Goal: Task Accomplishment & Management: Use online tool/utility

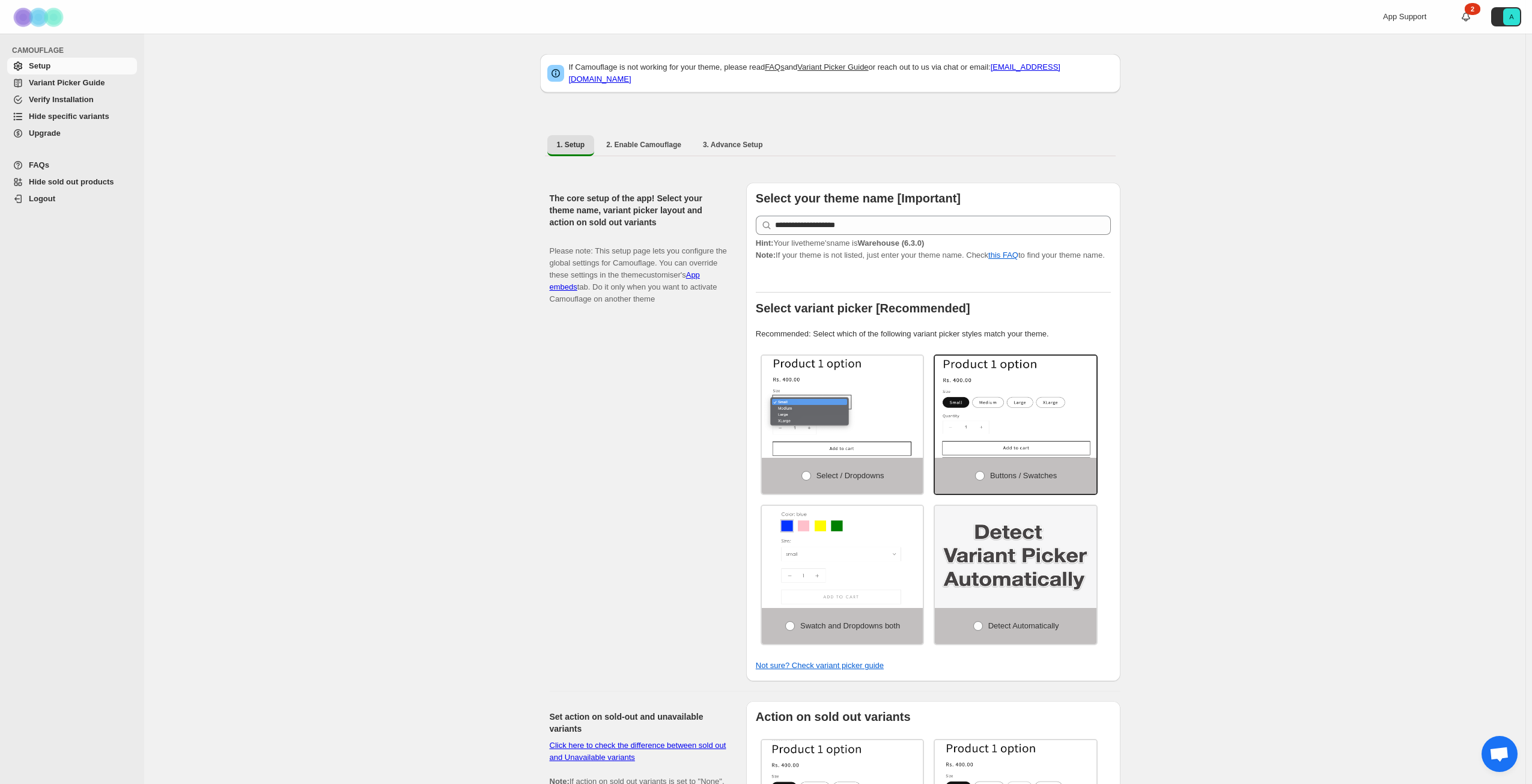
click at [76, 112] on span "Hide specific variants" at bounding box center [69, 116] width 80 height 9
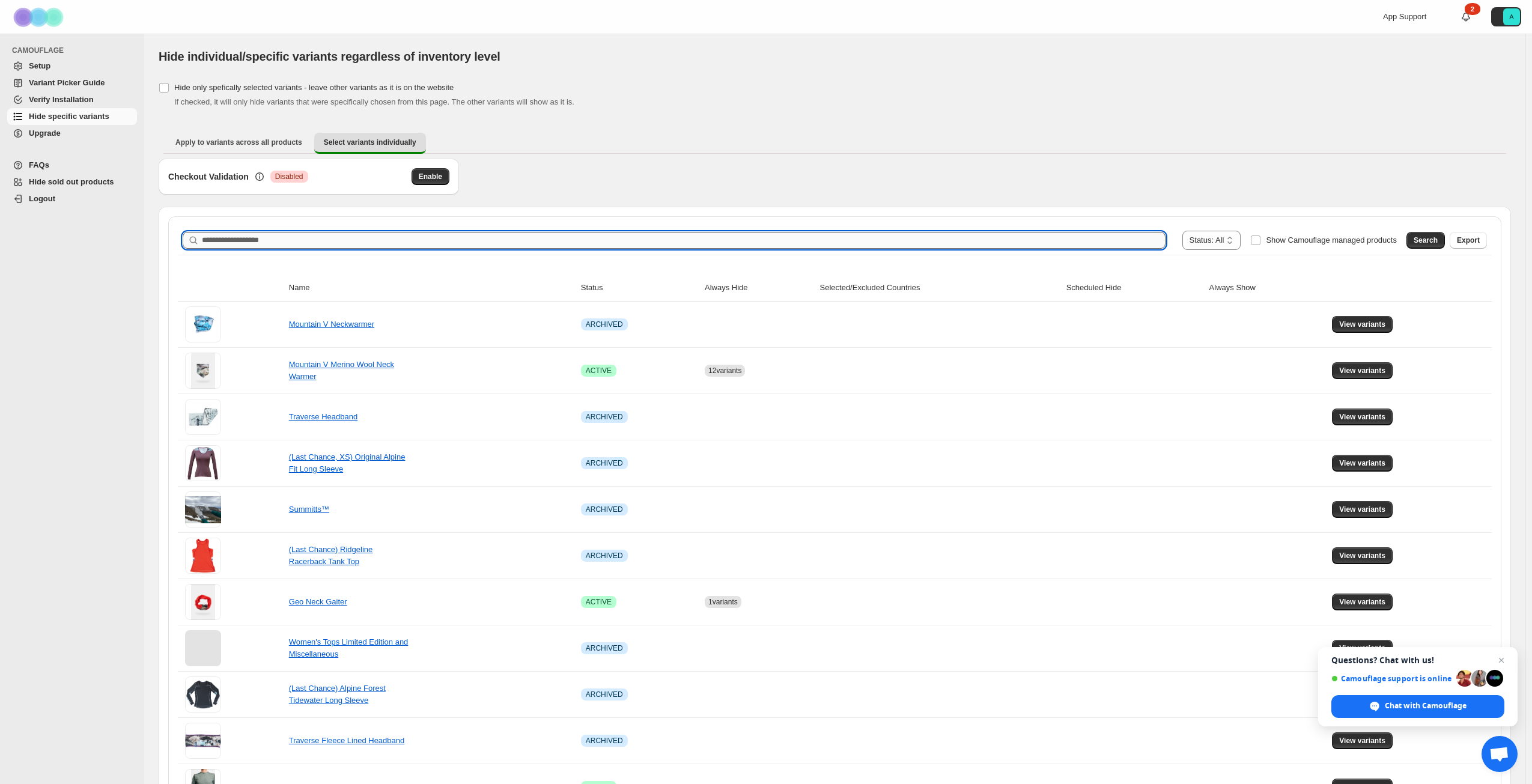
click at [437, 242] on input "Search product name" at bounding box center [683, 240] width 964 height 17
type input "*"
click at [1436, 238] on span "Search" at bounding box center [1426, 240] width 24 height 9
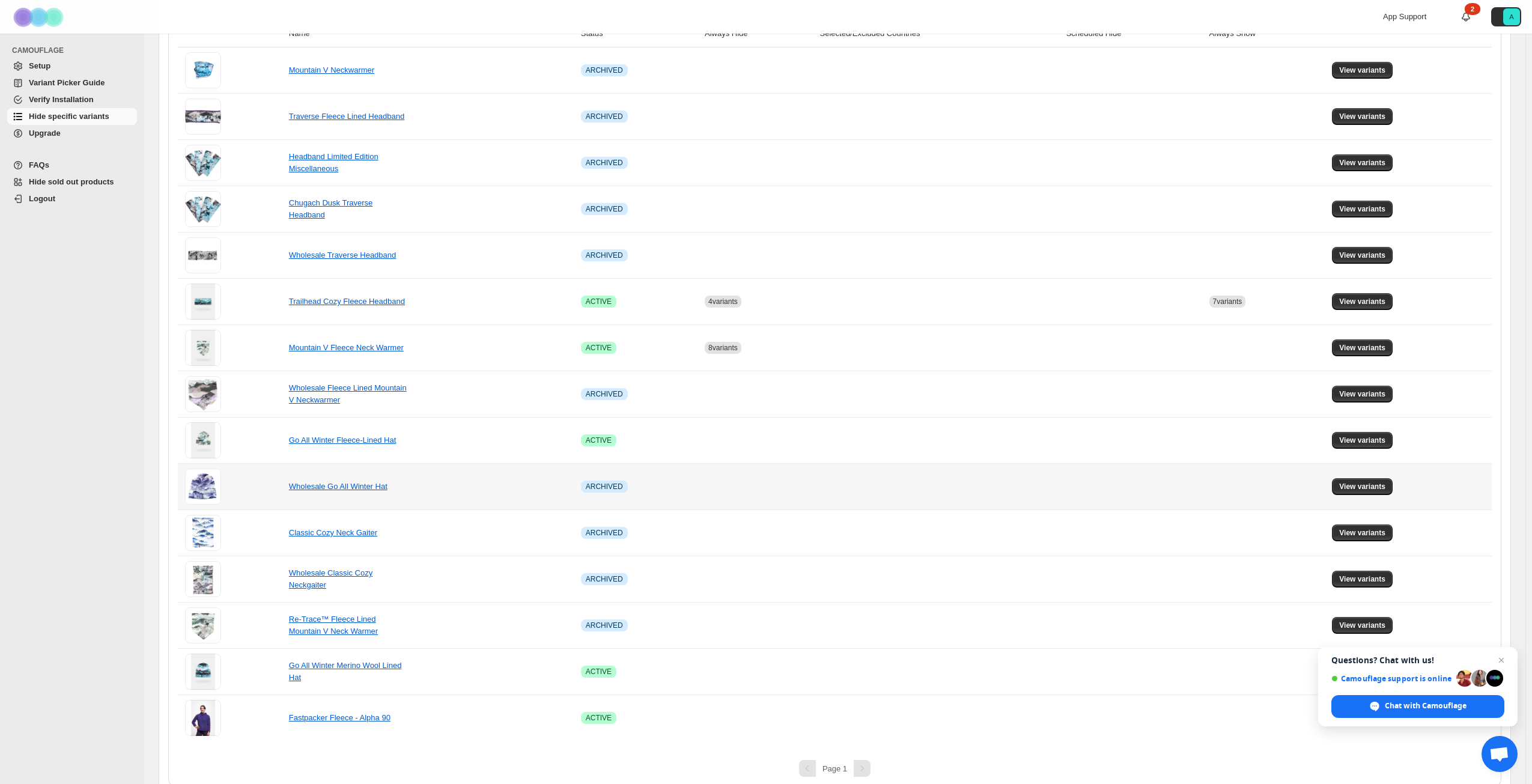
scroll to position [262, 0]
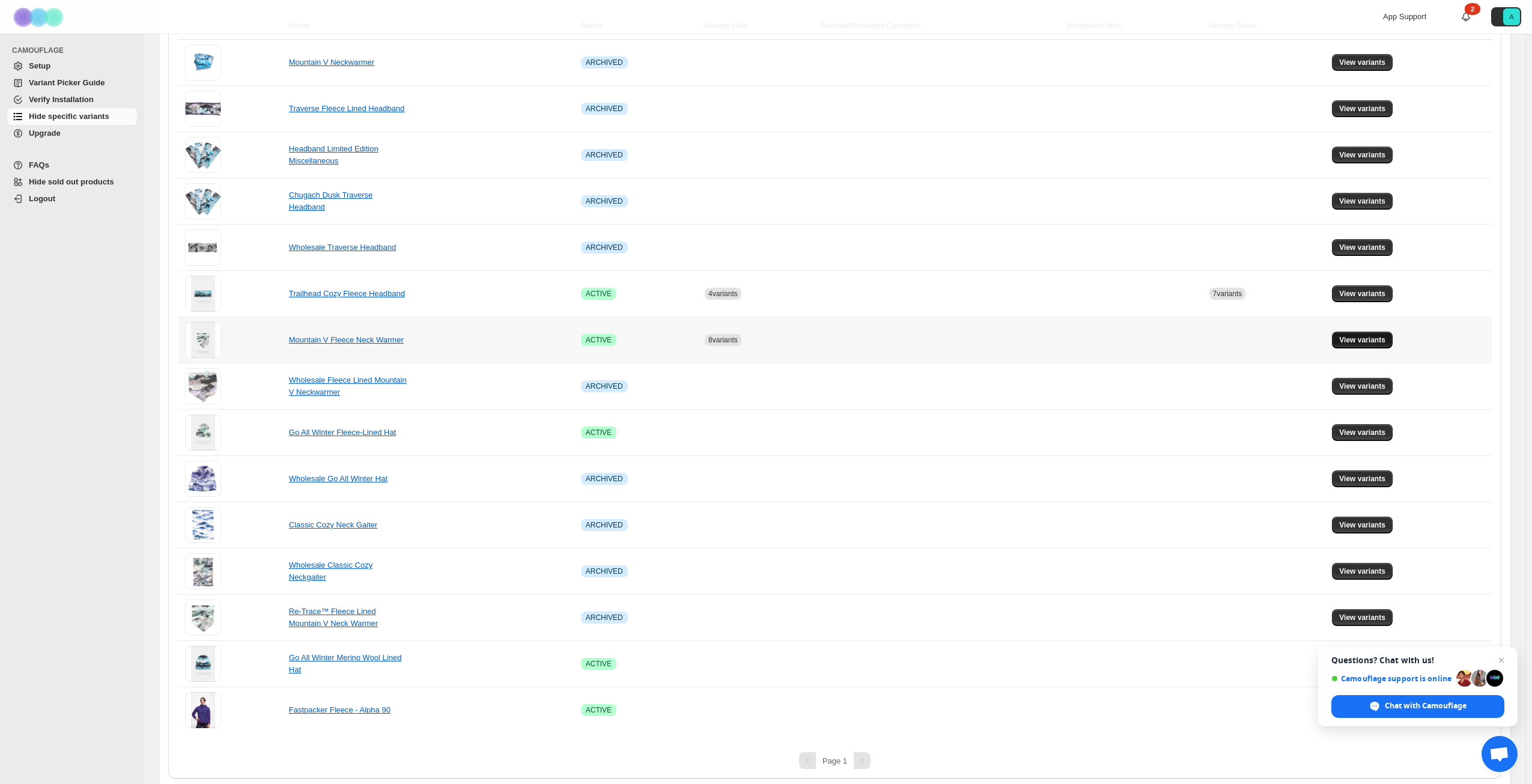
click at [1386, 339] on span "View variants" at bounding box center [1362, 340] width 46 height 9
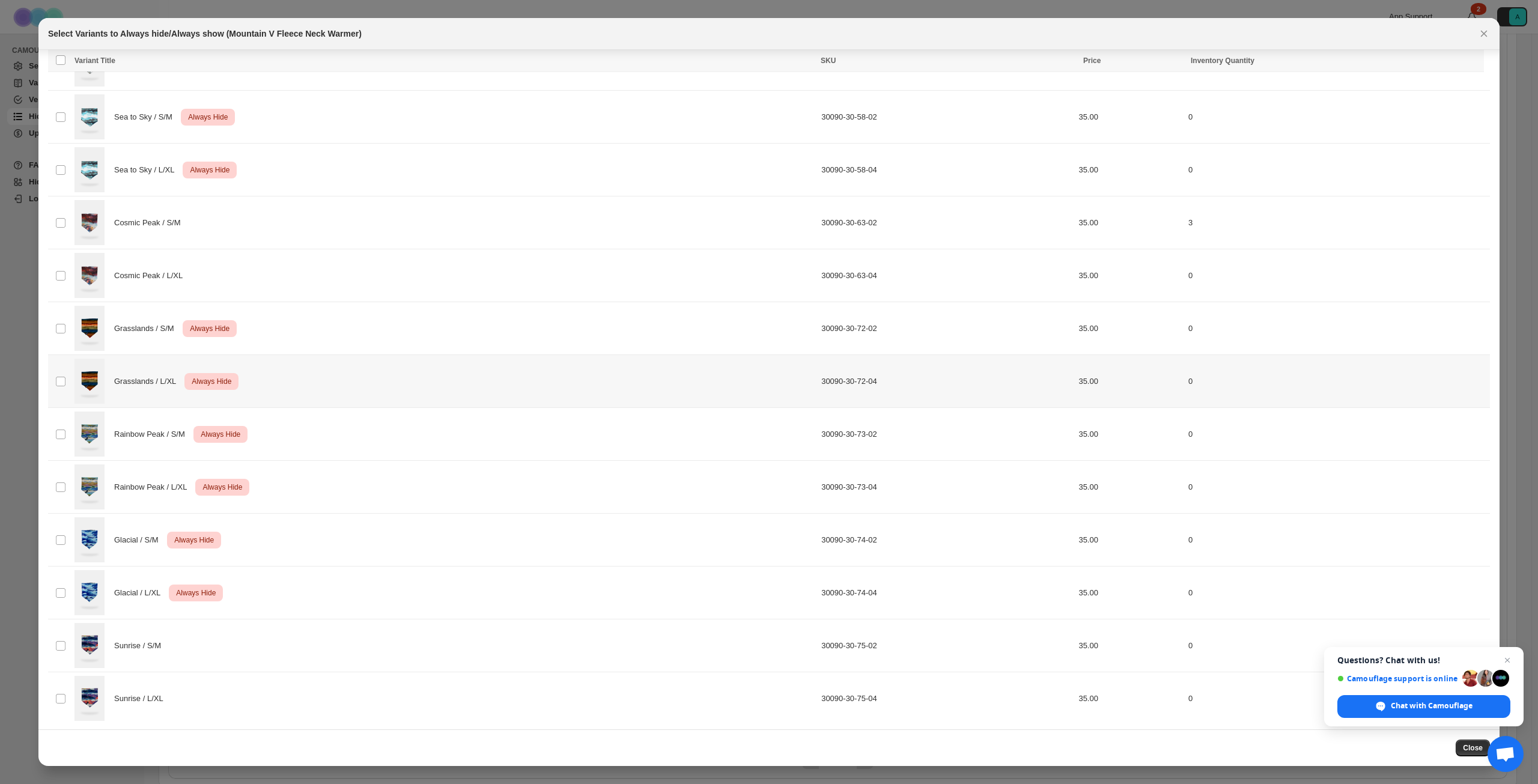
scroll to position [122, 0]
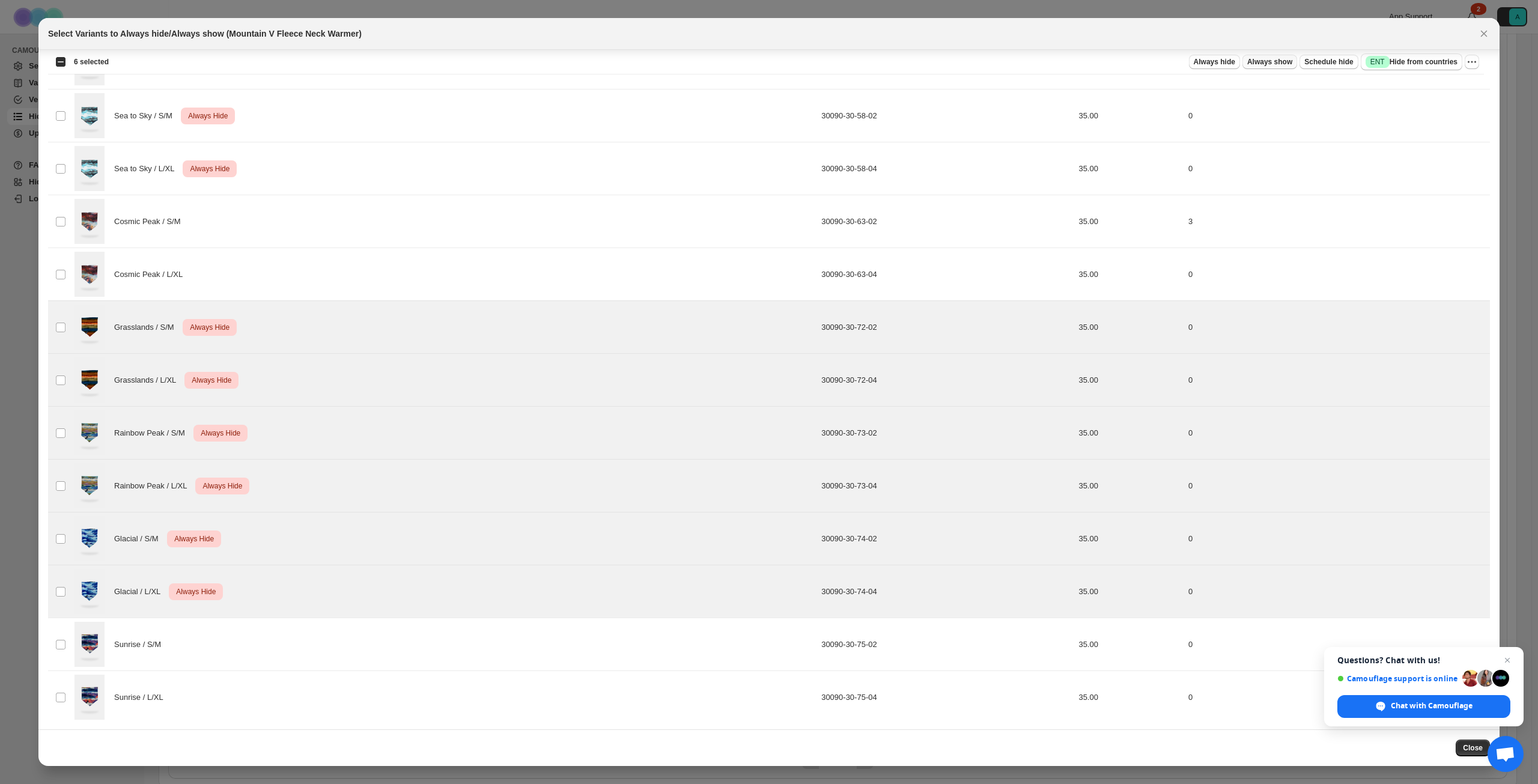
click at [1286, 60] on span "Always show" at bounding box center [1270, 62] width 45 height 9
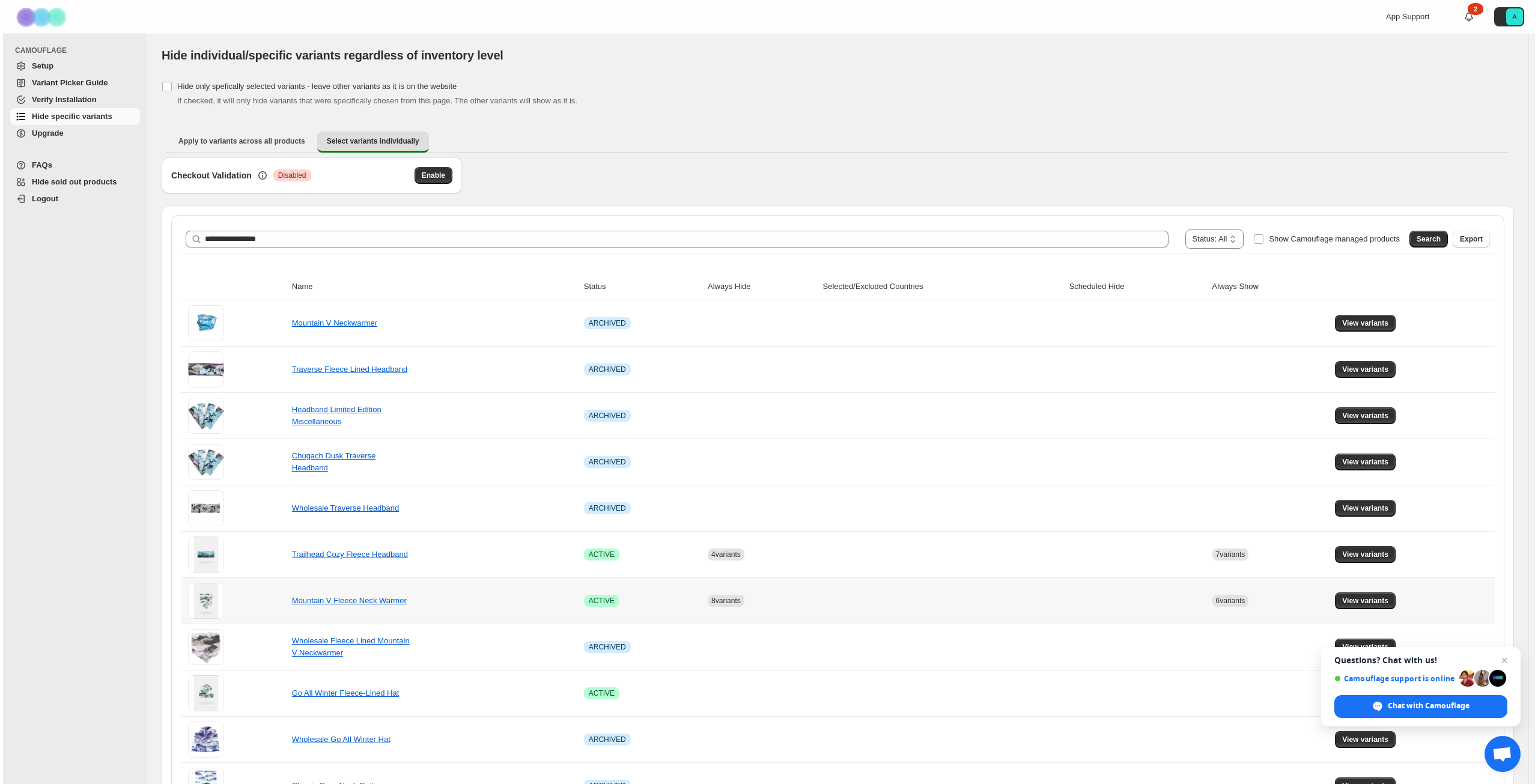
scroll to position [0, 0]
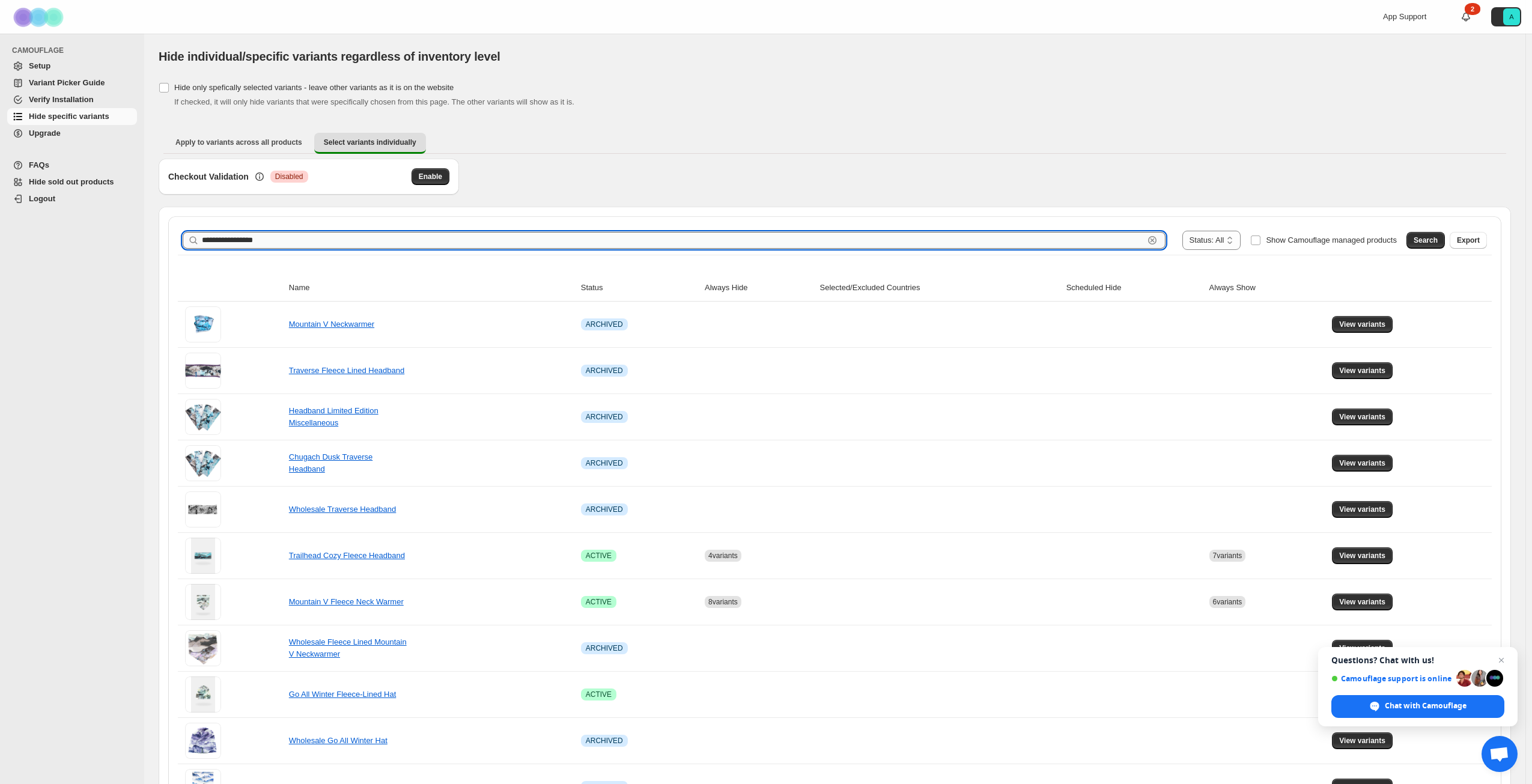
click at [316, 243] on input "**********" at bounding box center [673, 240] width 942 height 17
click at [1433, 241] on span "Search" at bounding box center [1426, 240] width 24 height 9
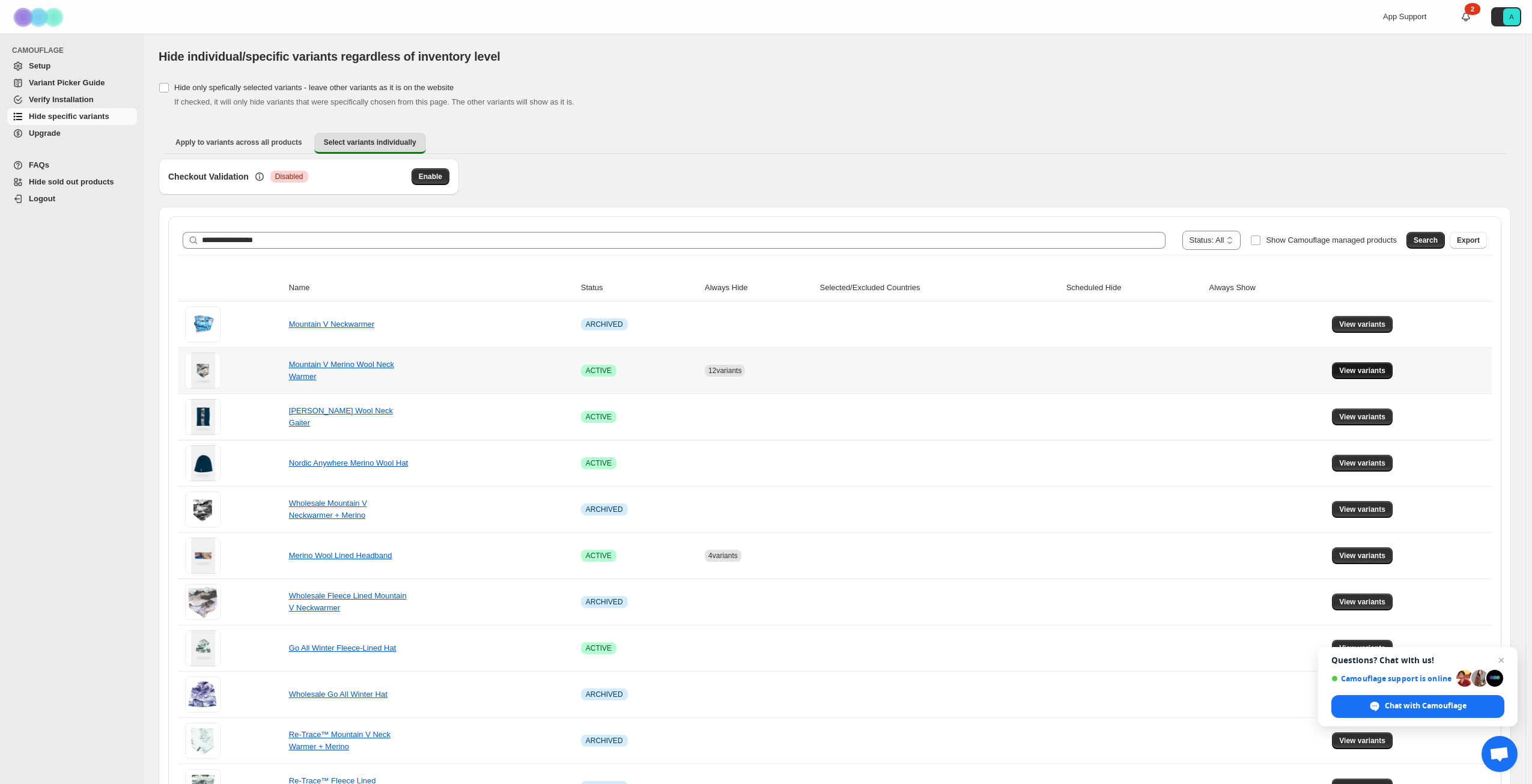
click at [1362, 369] on span "View variants" at bounding box center [1362, 371] width 46 height 9
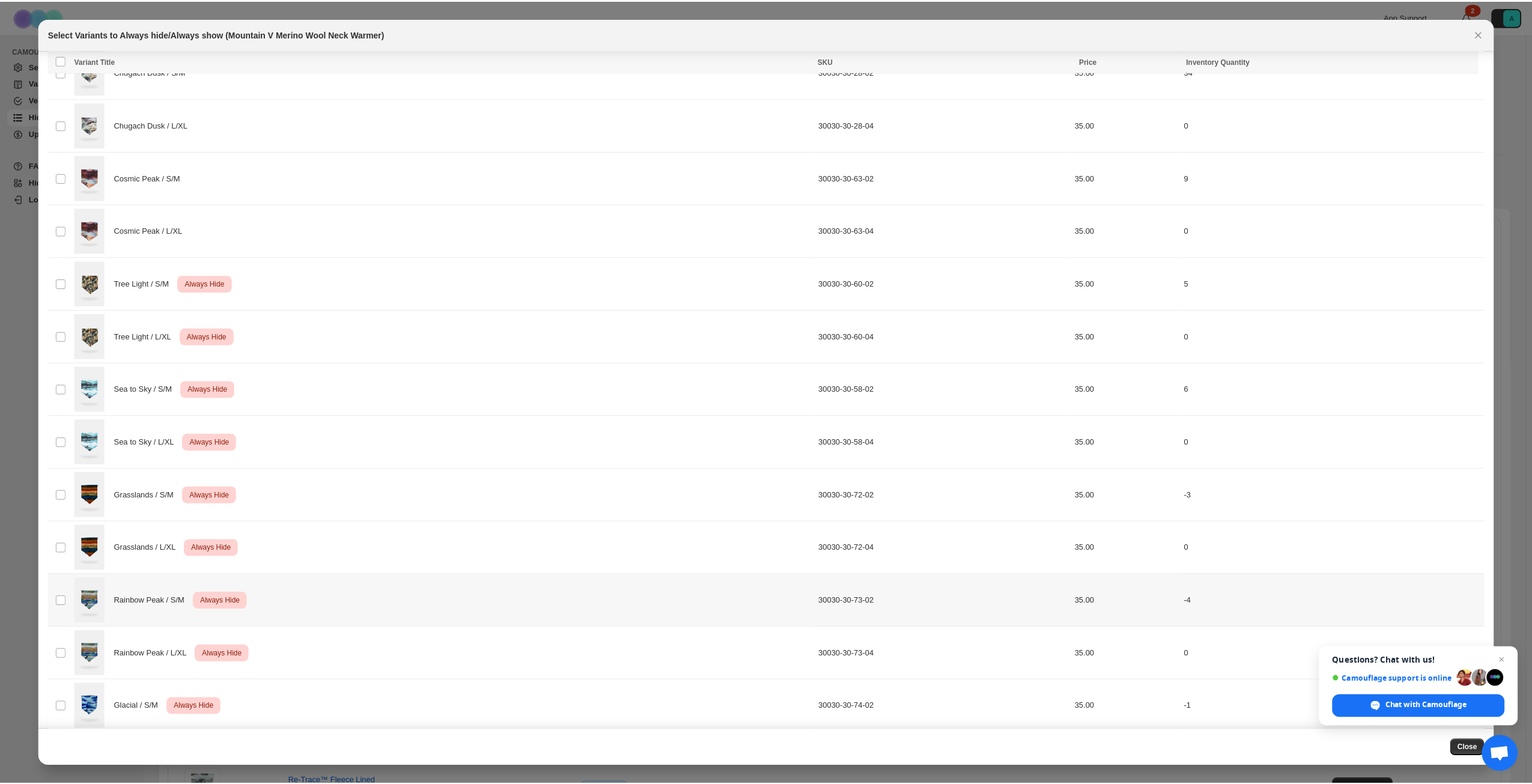
scroll to position [227, 0]
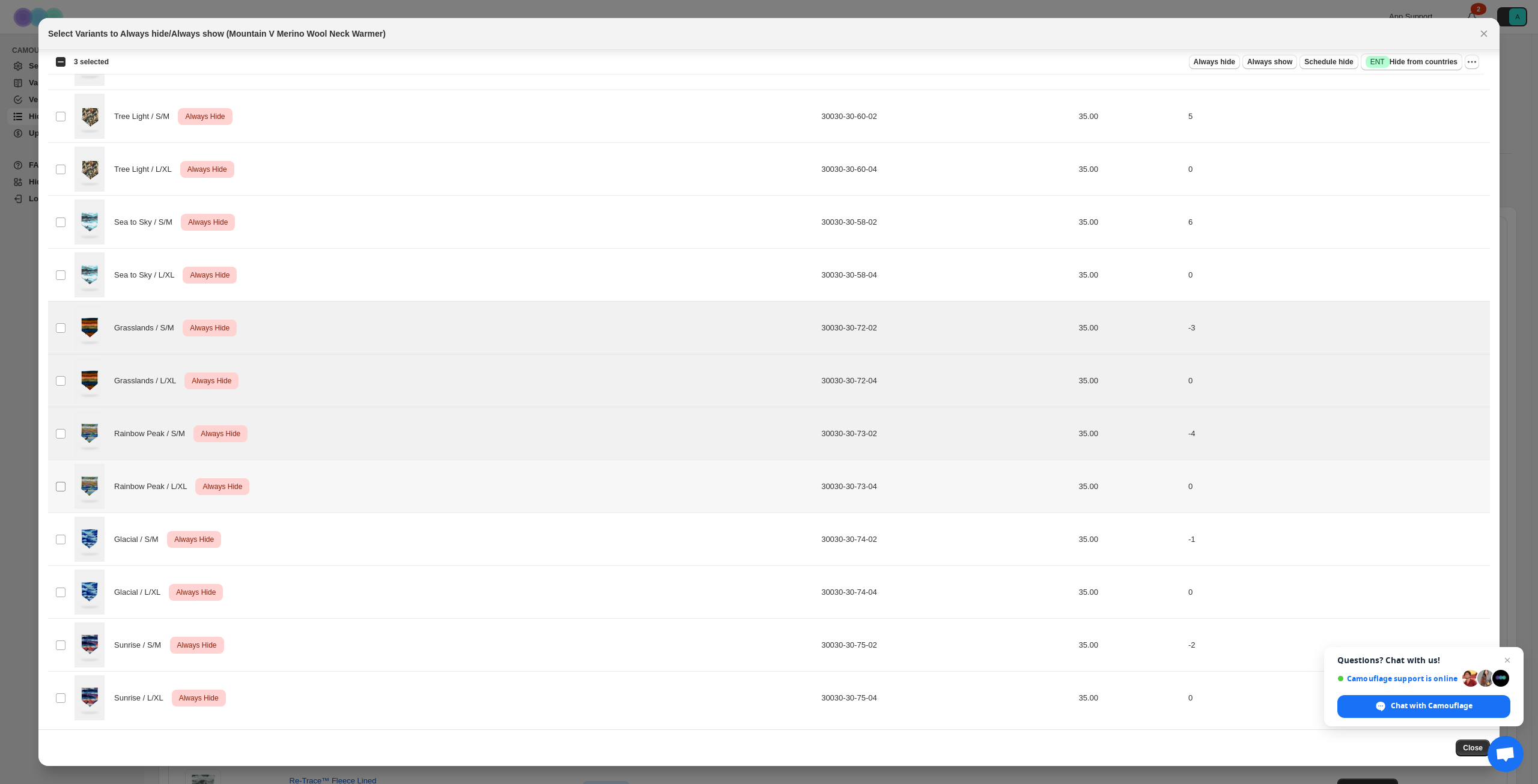
click at [60, 481] on span ":r17:" at bounding box center [60, 486] width 11 height 11
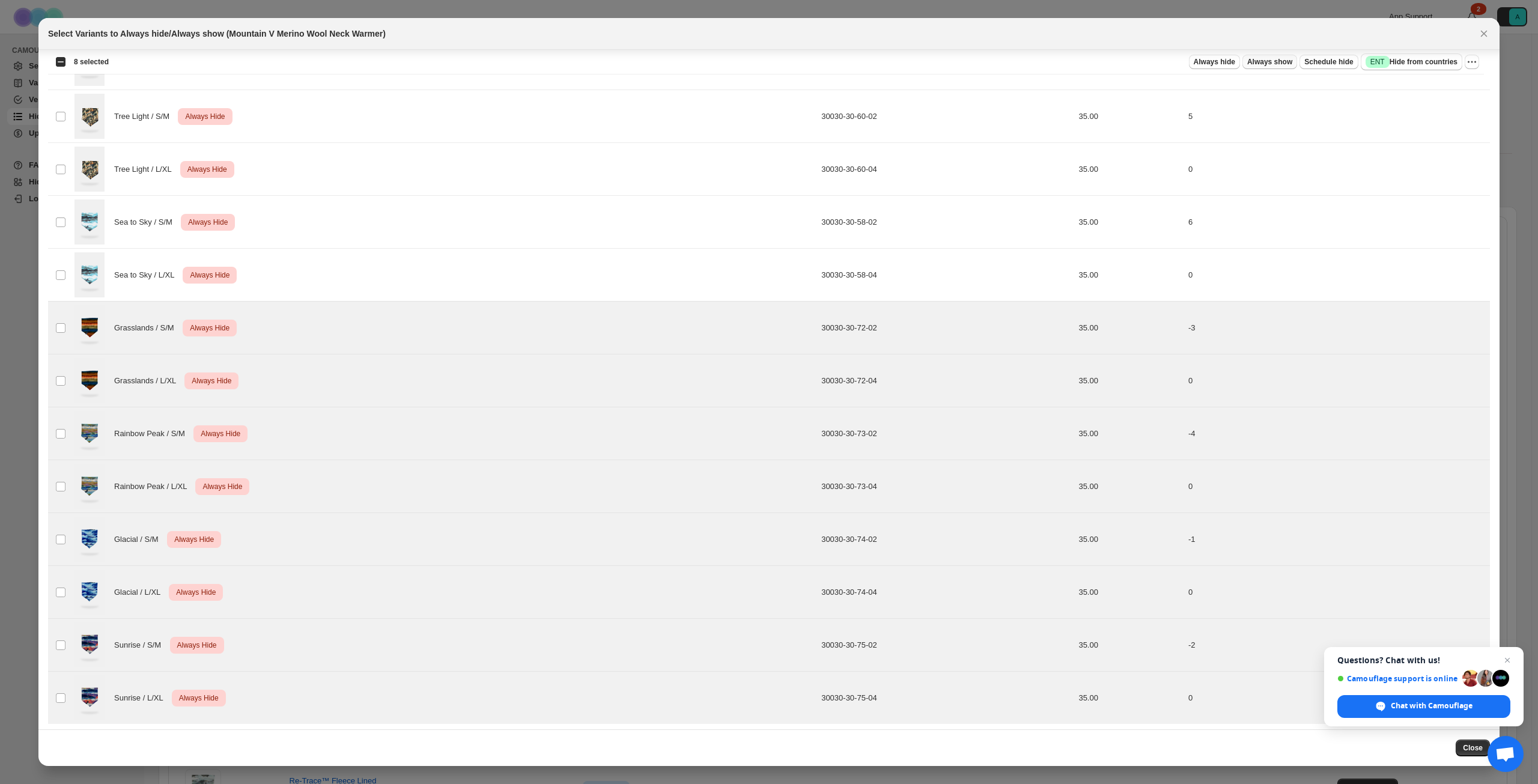
click at [1279, 64] on span "Always show" at bounding box center [1270, 62] width 45 height 9
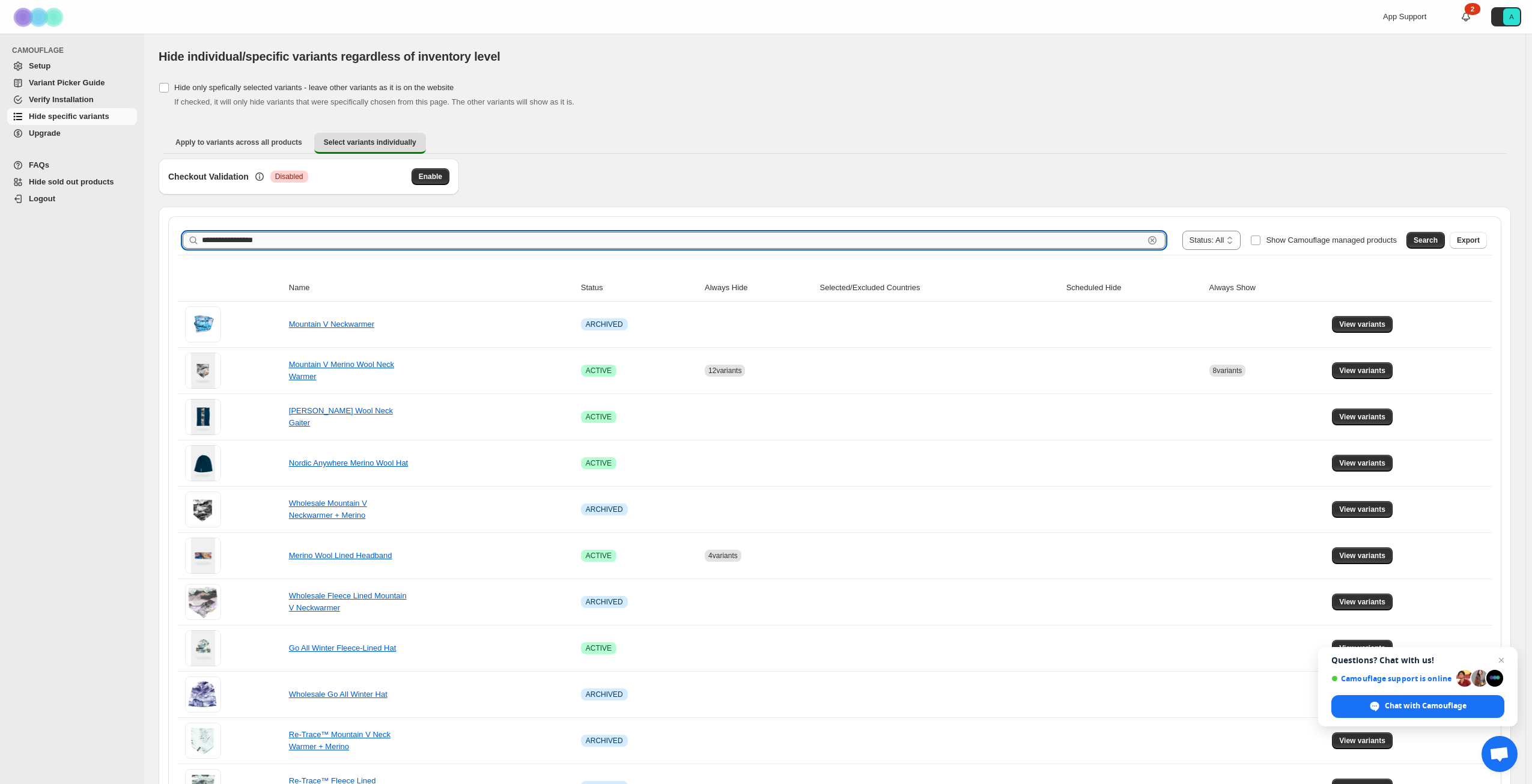
click at [324, 239] on input "**********" at bounding box center [673, 240] width 942 height 17
click at [1437, 236] on span "Search" at bounding box center [1426, 240] width 24 height 9
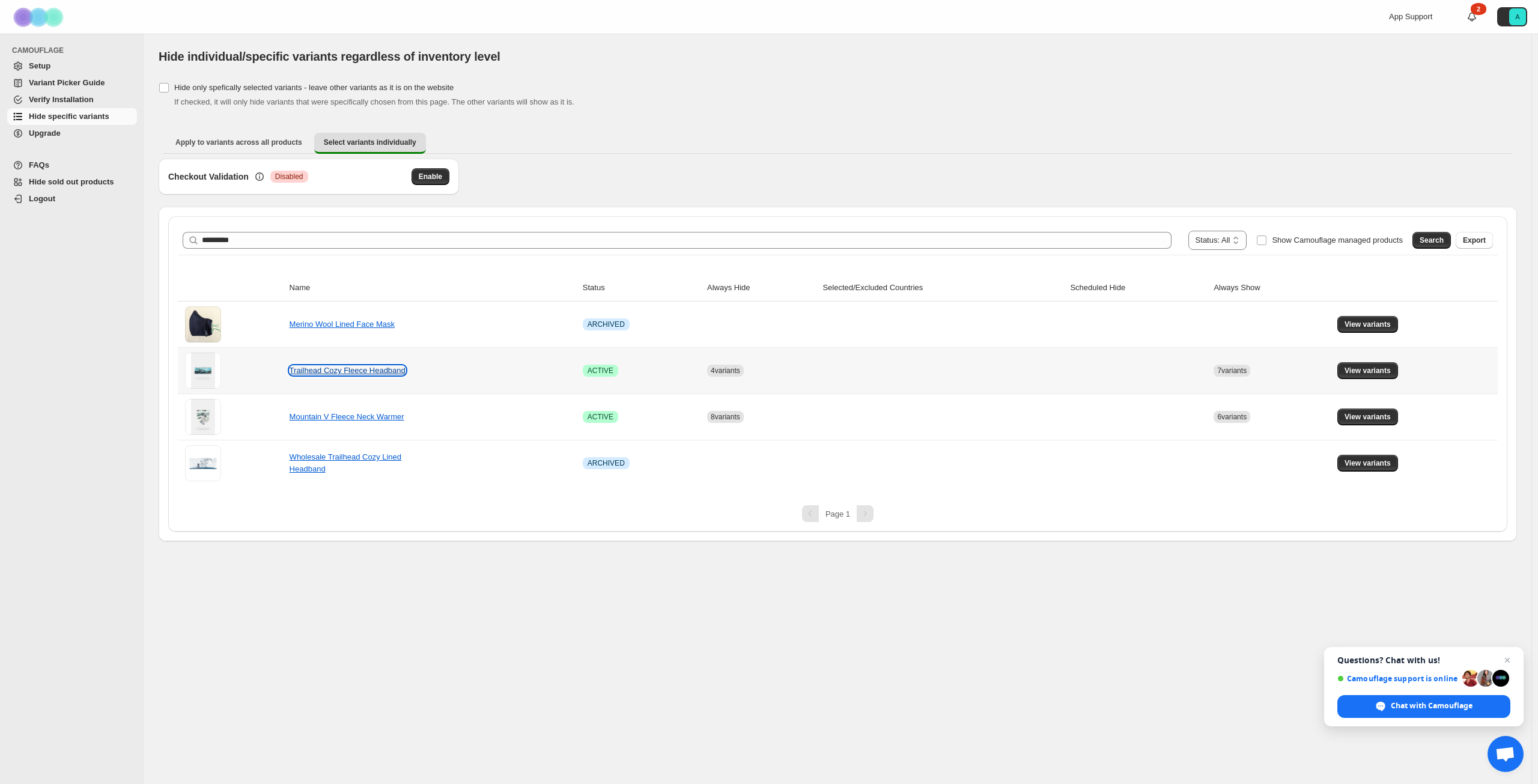
click at [372, 369] on link "Trailhead Cozy Fleece Headband" at bounding box center [347, 370] width 116 height 9
click at [1376, 370] on span "View variants" at bounding box center [1368, 371] width 46 height 9
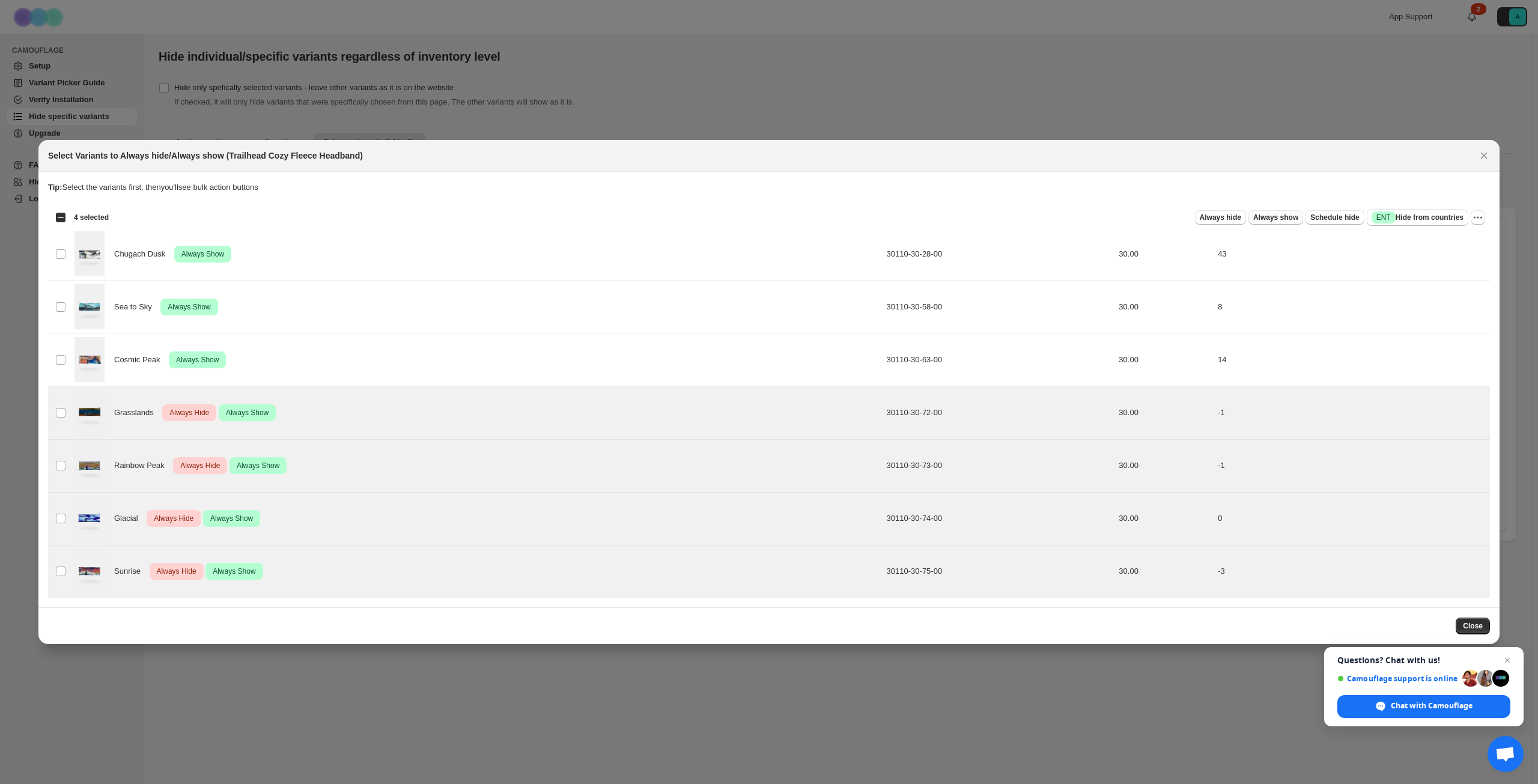
click at [1299, 219] on span "Always show" at bounding box center [1275, 217] width 45 height 9
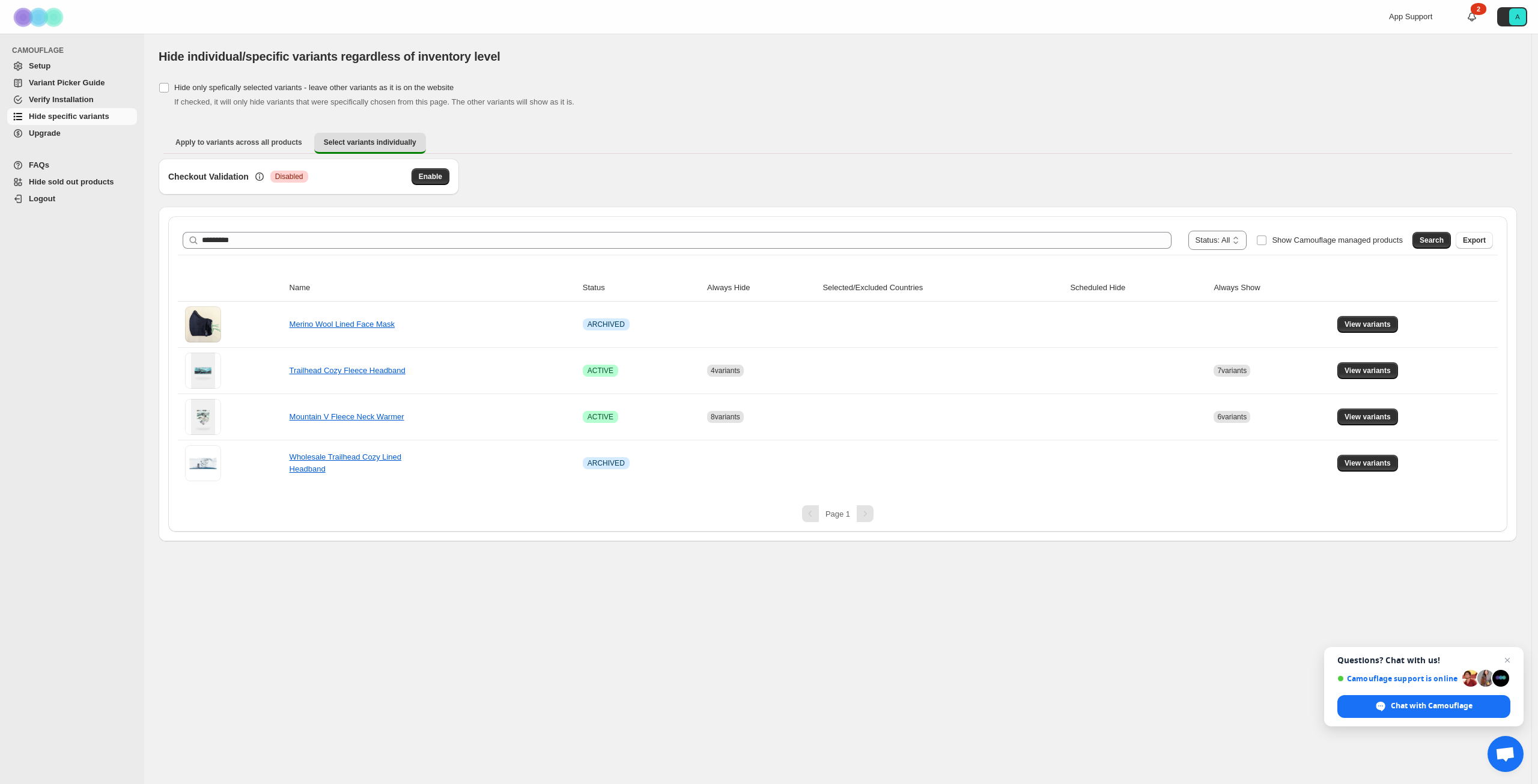
click at [258, 249] on div "**********" at bounding box center [838, 240] width 1320 height 29
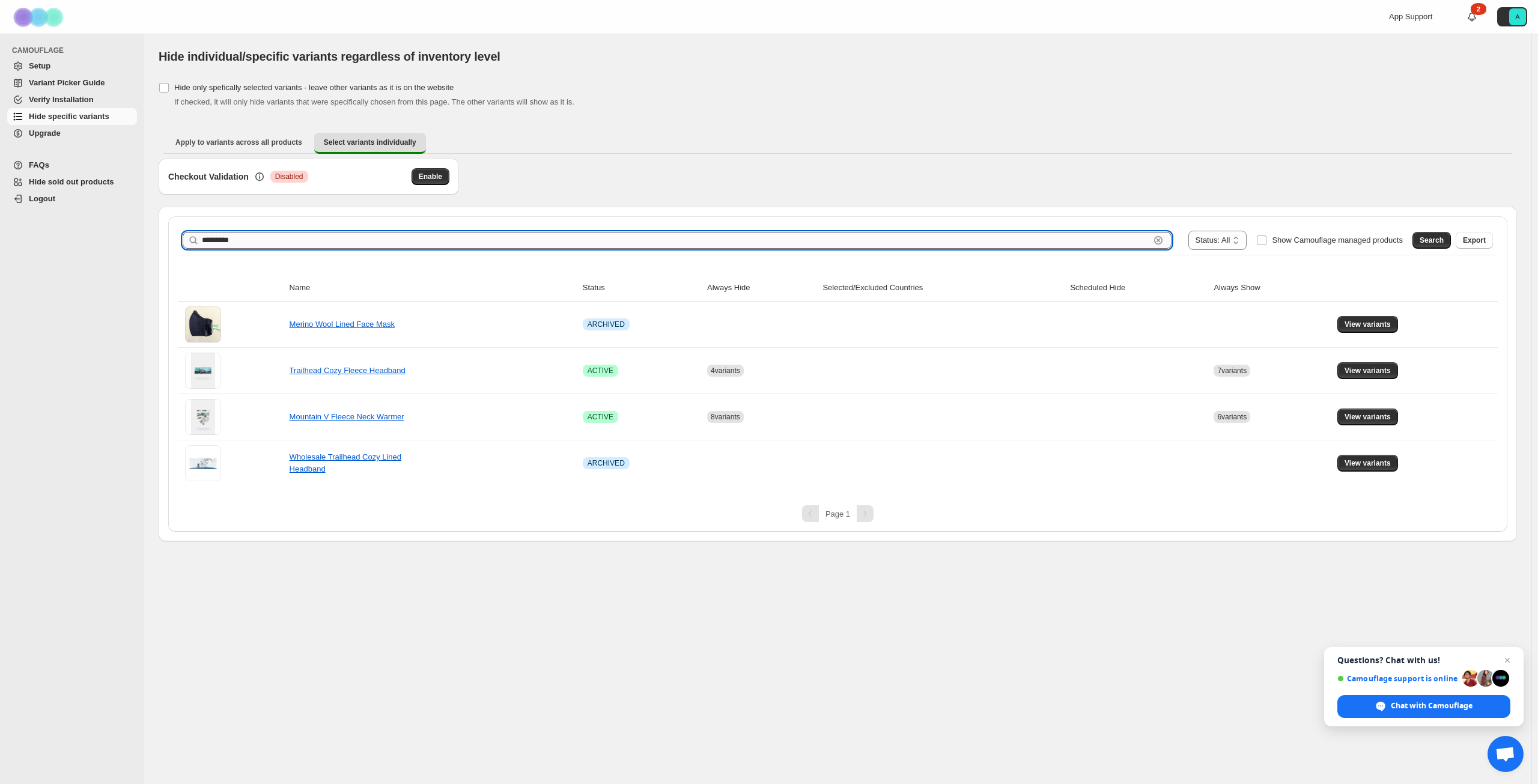
click at [255, 239] on input "*********" at bounding box center [675, 240] width 948 height 17
click at [1443, 243] on span "Search" at bounding box center [1432, 240] width 24 height 9
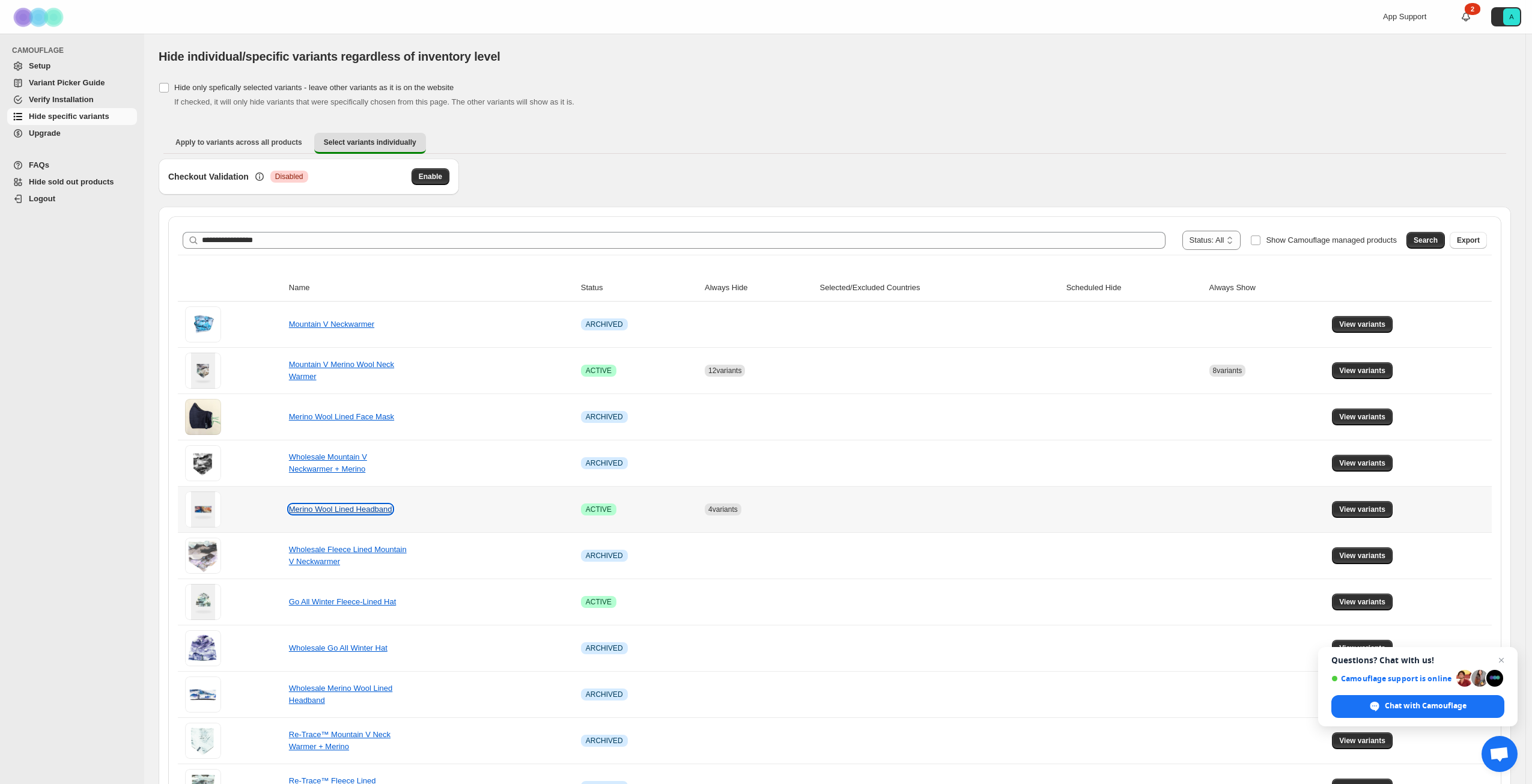
click at [337, 504] on link "Merino Wool Lined Headband" at bounding box center [341, 508] width 103 height 9
click at [1352, 506] on span "View variants" at bounding box center [1362, 509] width 46 height 9
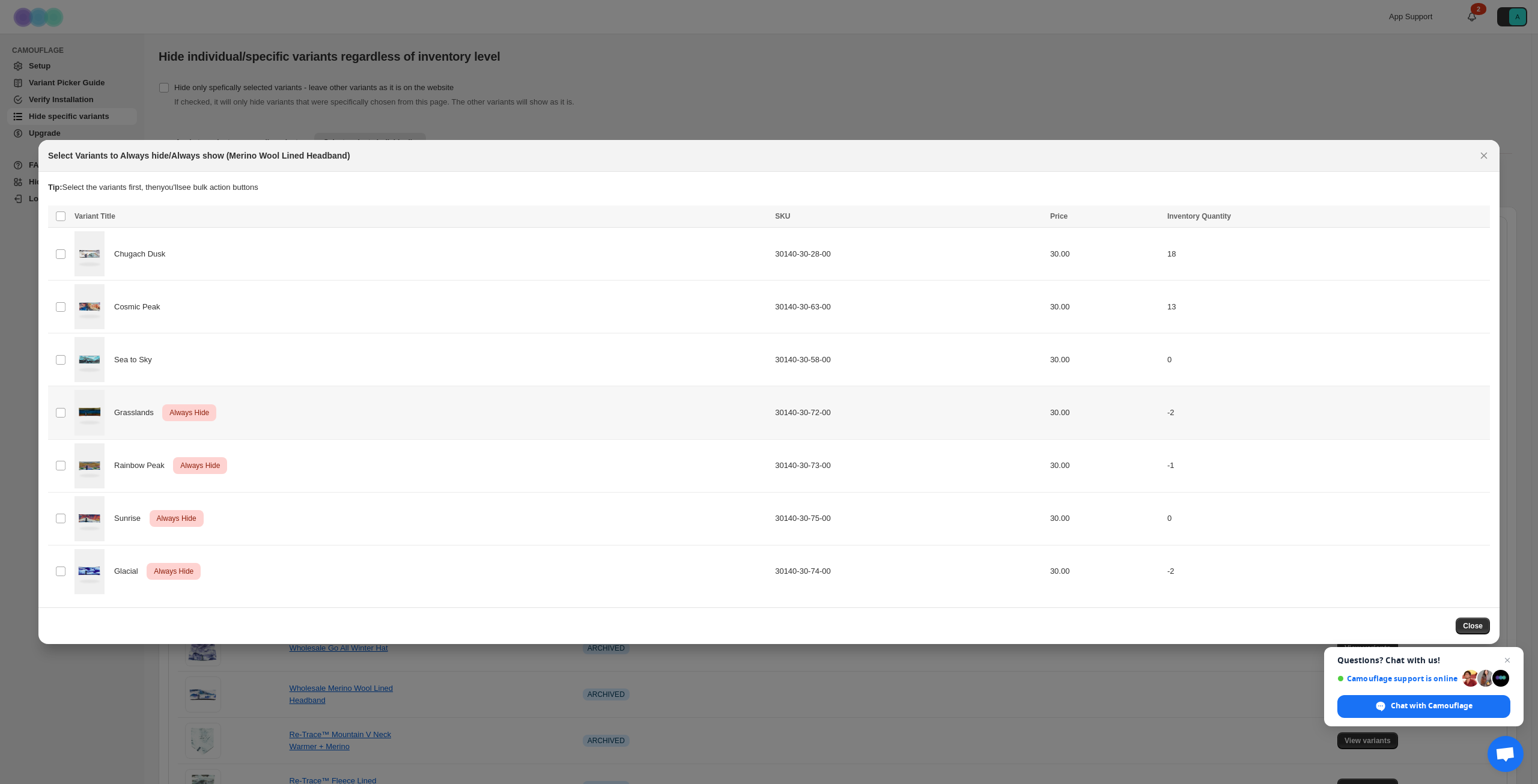
click at [66, 411] on td "Select product variant" at bounding box center [60, 412] width 23 height 53
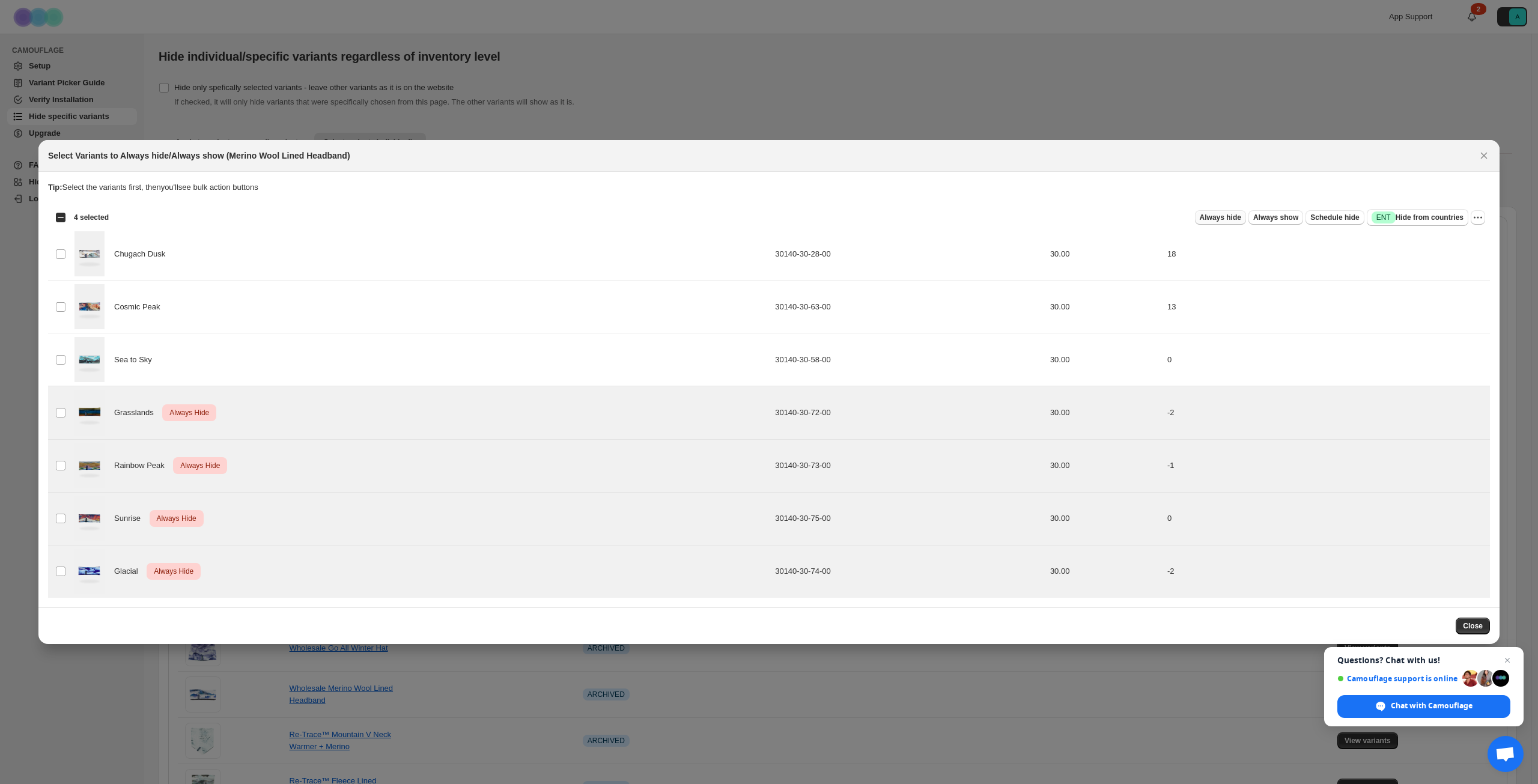
click at [1231, 217] on span "Always hide" at bounding box center [1221, 217] width 42 height 9
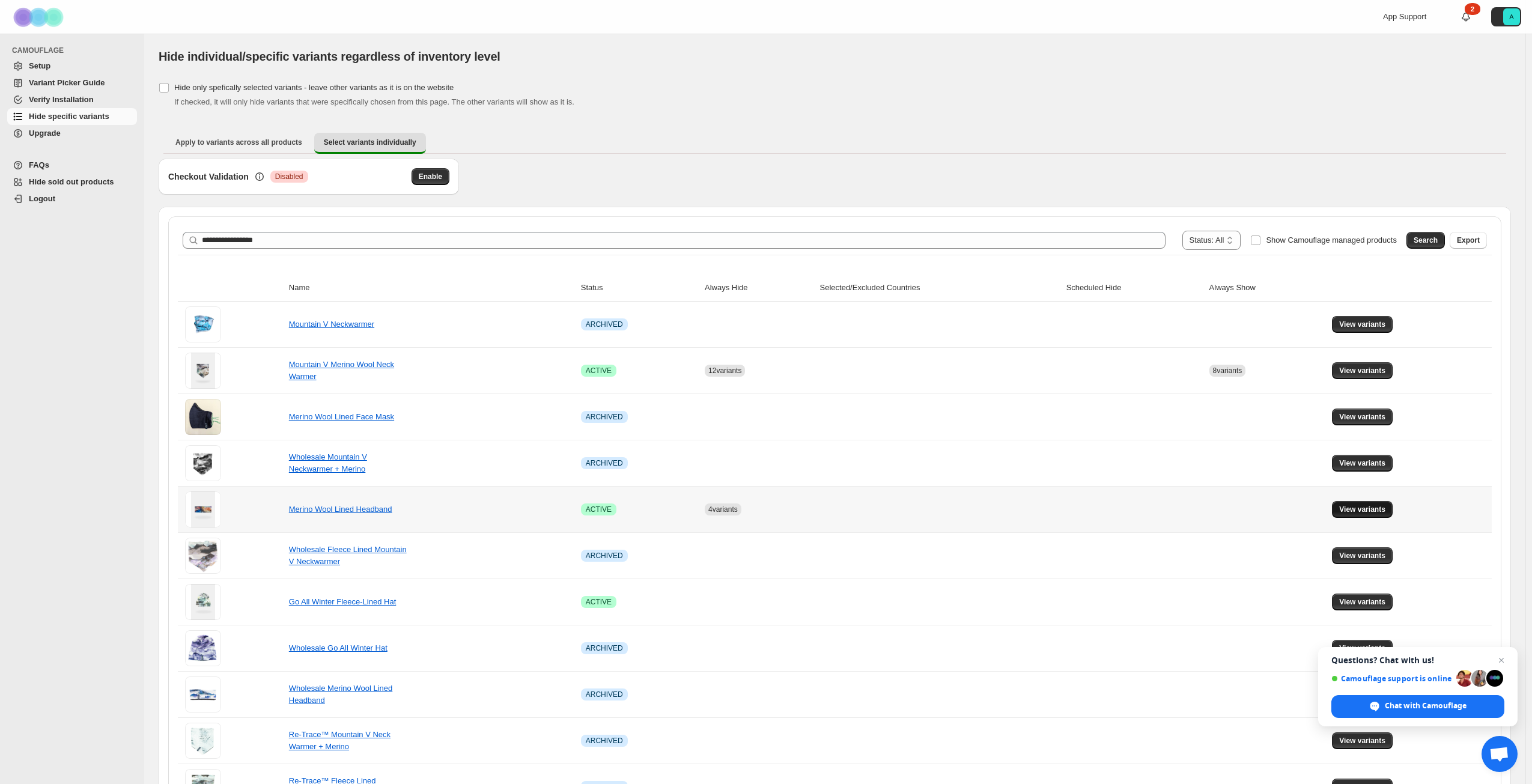
click at [1358, 511] on span "View variants" at bounding box center [1362, 509] width 46 height 9
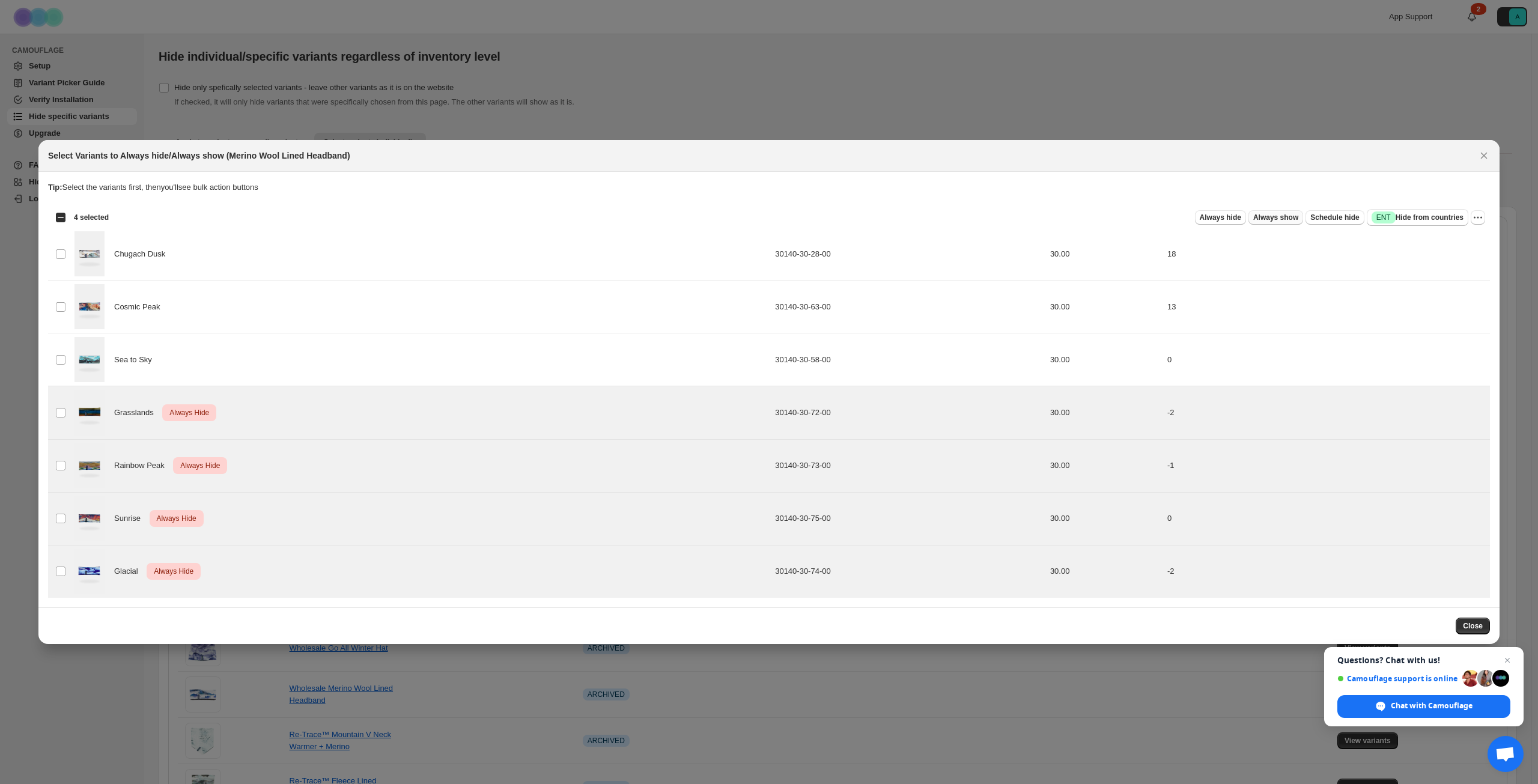
click at [1282, 217] on span "Always show" at bounding box center [1275, 217] width 45 height 9
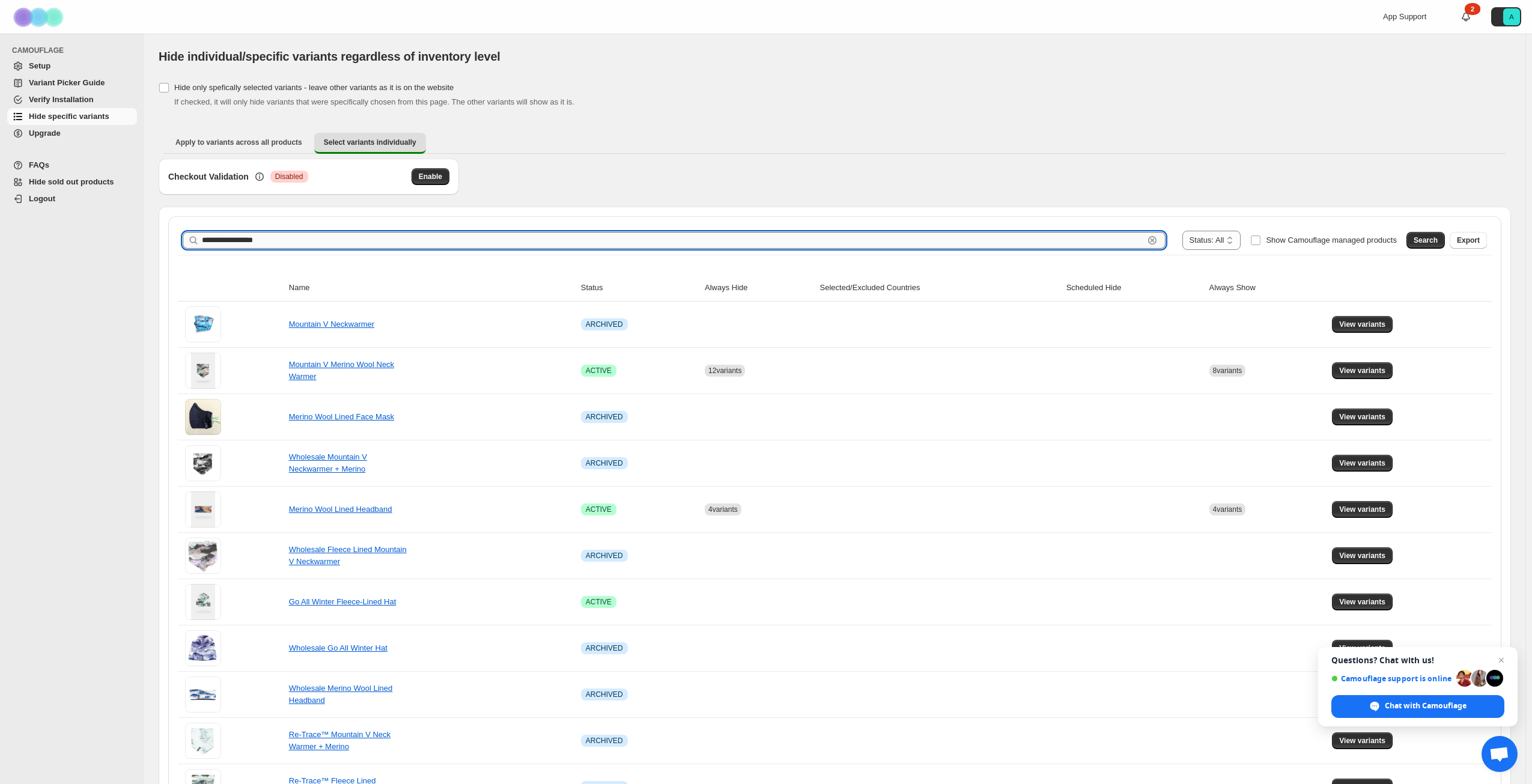
click at [248, 239] on input "**********" at bounding box center [673, 240] width 942 height 17
click at [1430, 241] on span "Search" at bounding box center [1426, 240] width 24 height 9
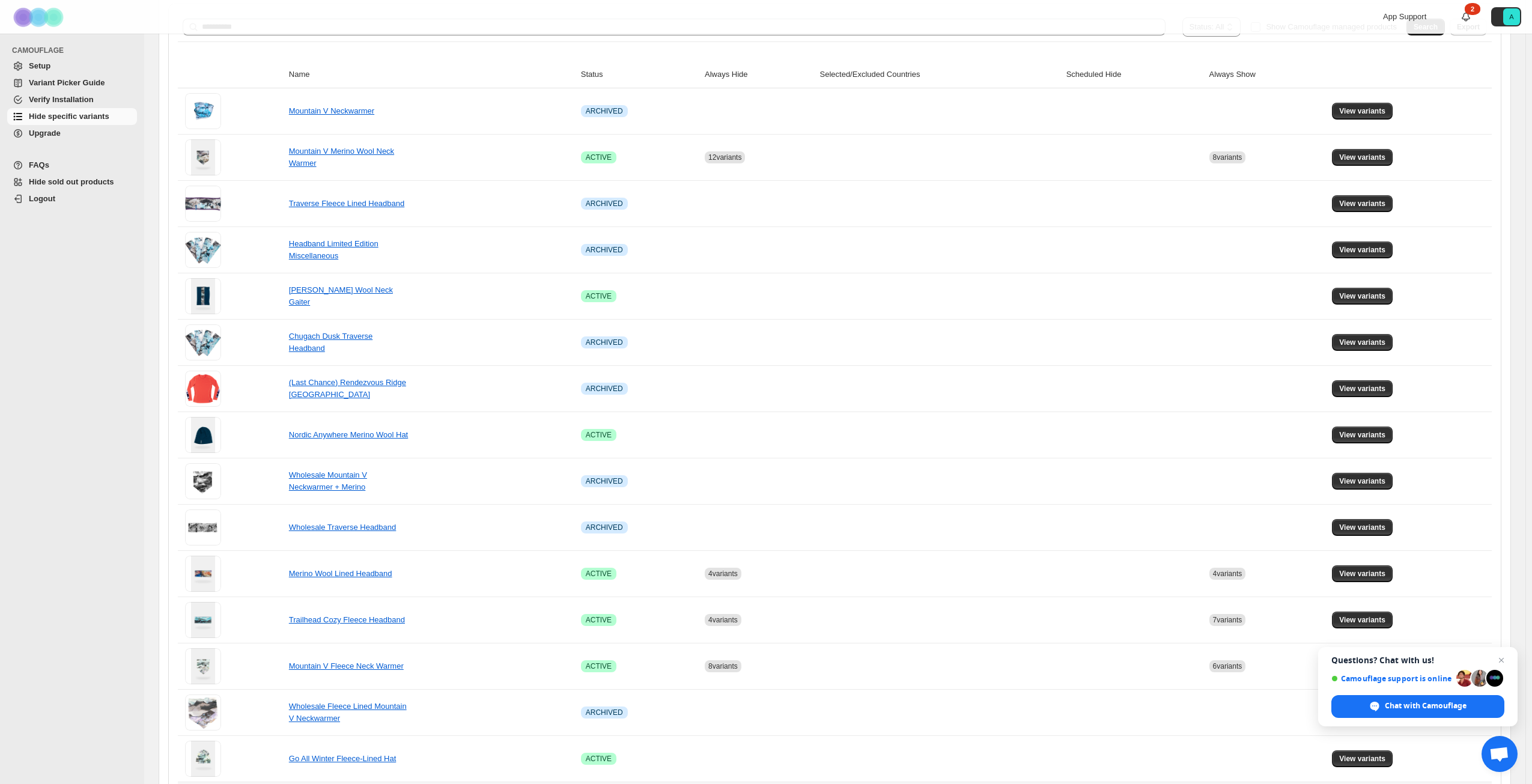
scroll to position [192, 0]
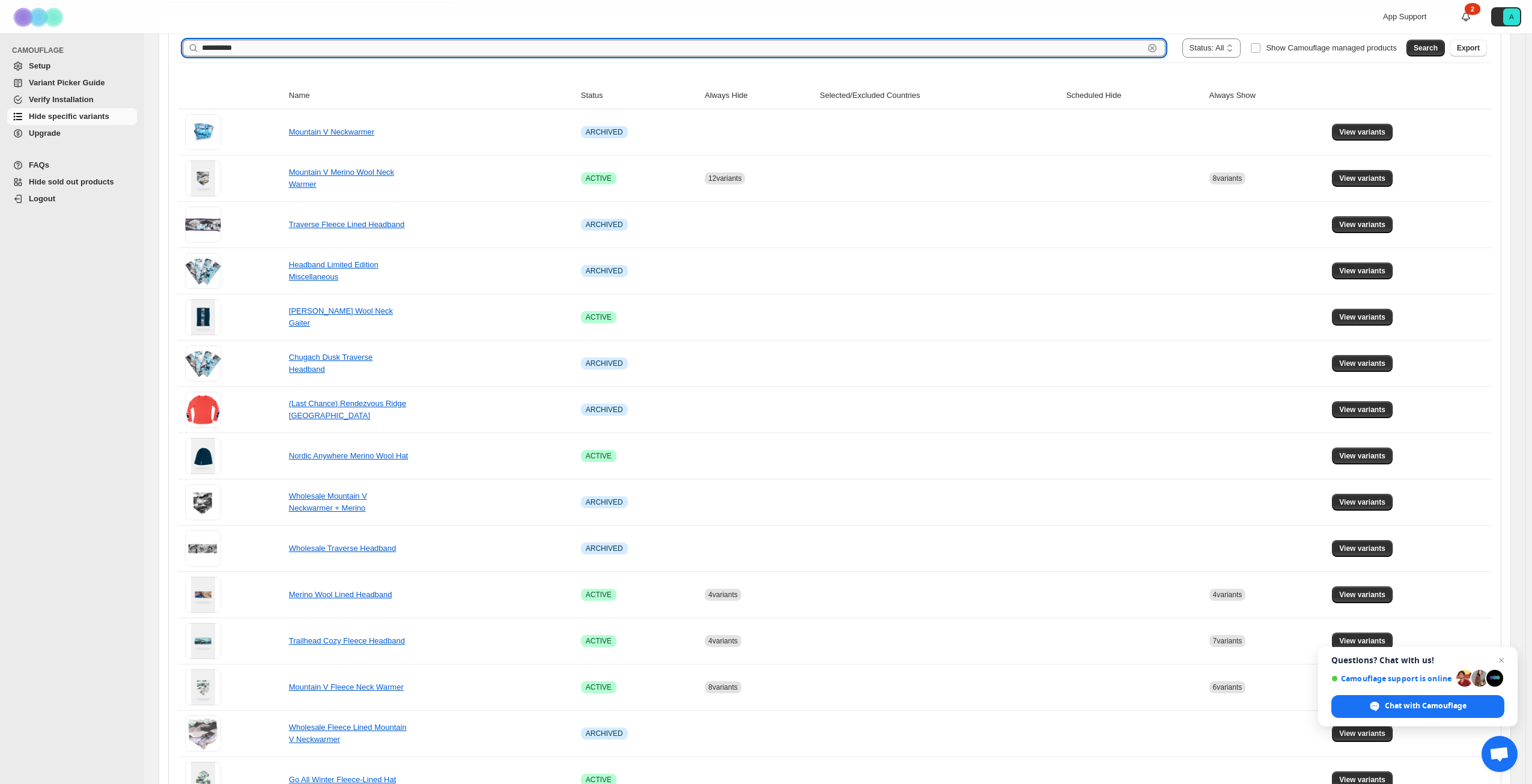
click at [271, 52] on input "**********" at bounding box center [673, 48] width 942 height 17
type input "**********"
click at [1435, 53] on button "Search" at bounding box center [1425, 48] width 38 height 17
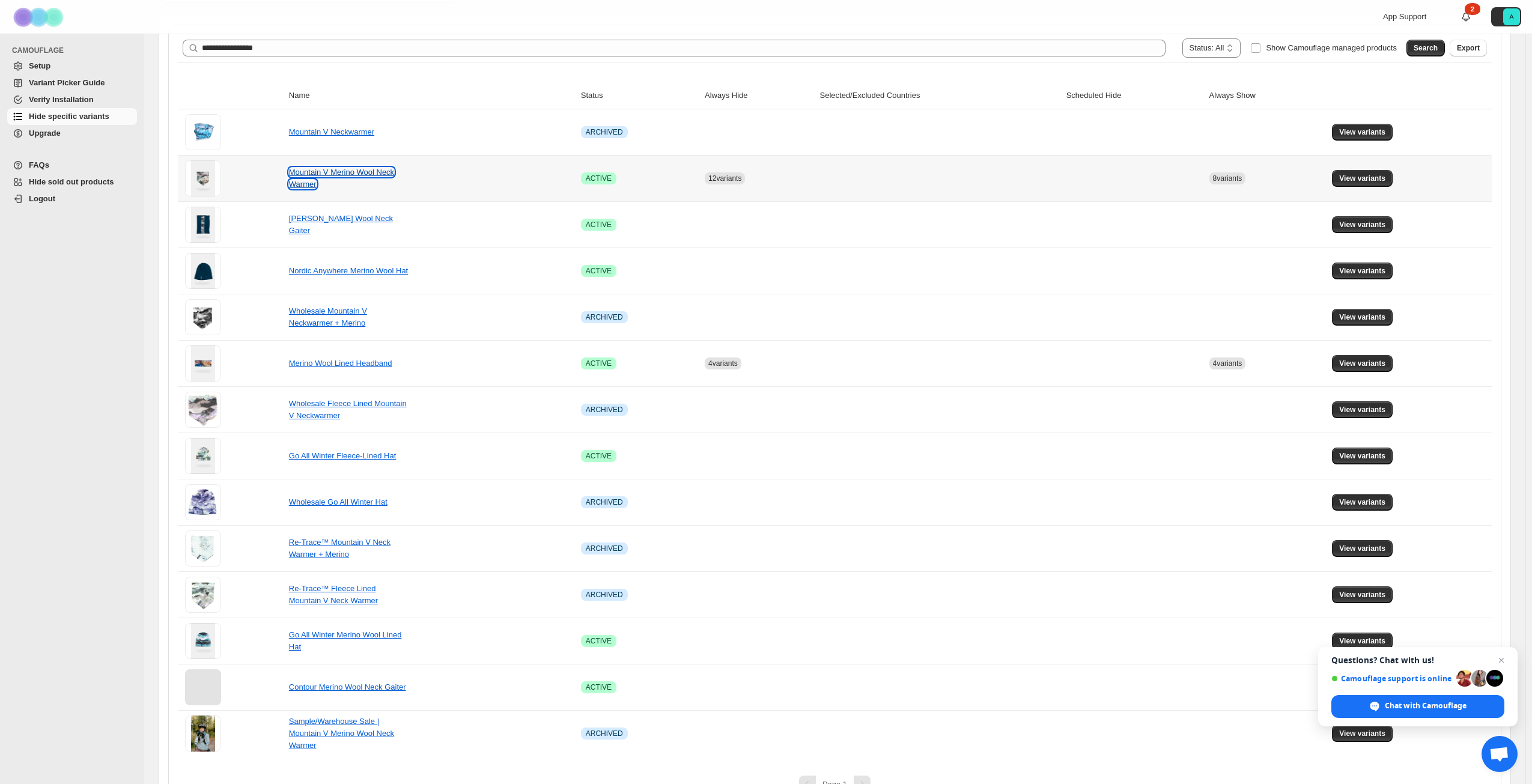
click at [325, 172] on link "Mountain V Merino Wool Neck Warmer" at bounding box center [341, 178] width 105 height 21
click at [1358, 176] on span "View variants" at bounding box center [1362, 178] width 46 height 9
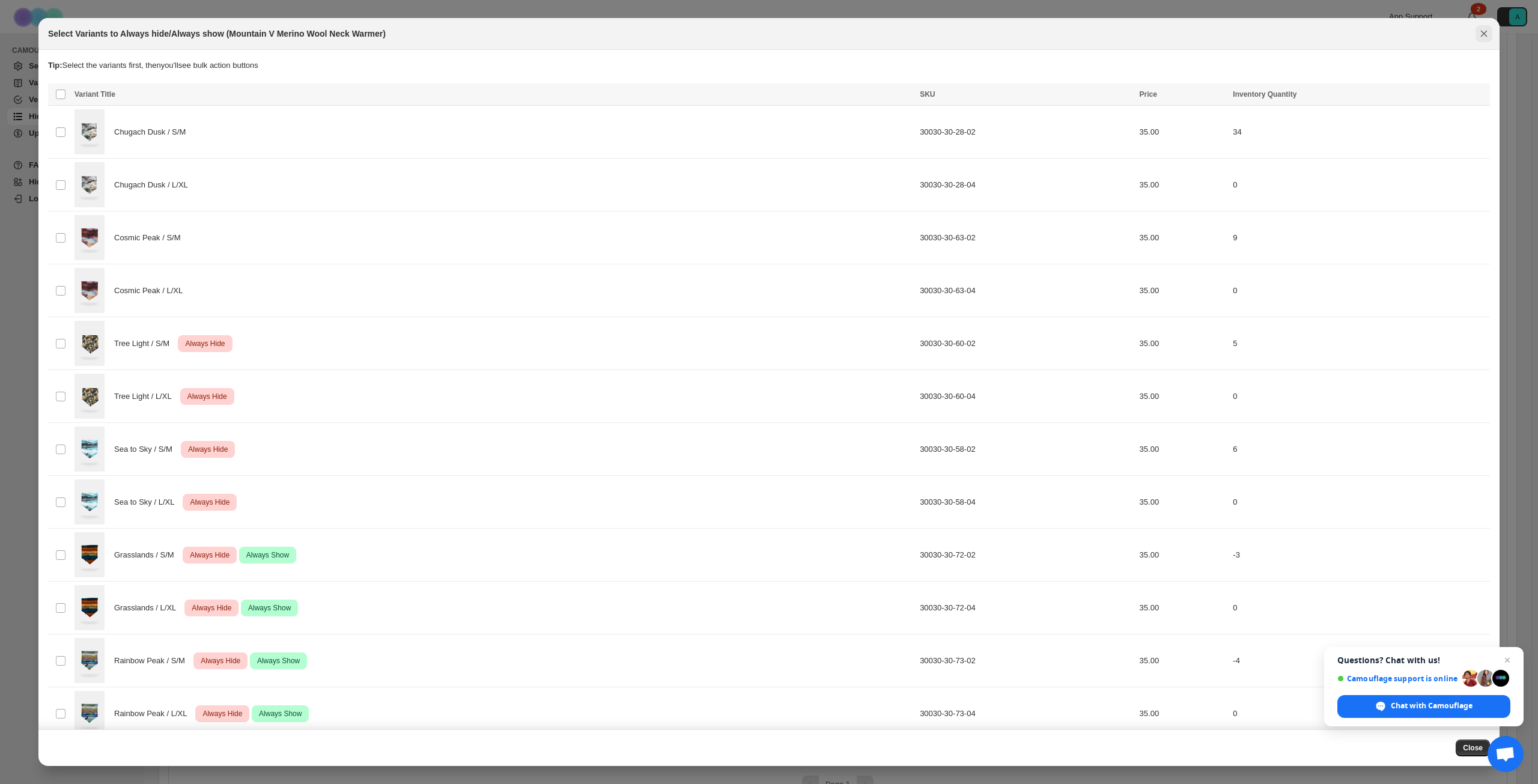
click at [1484, 30] on icon "Close" at bounding box center [1484, 34] width 12 height 12
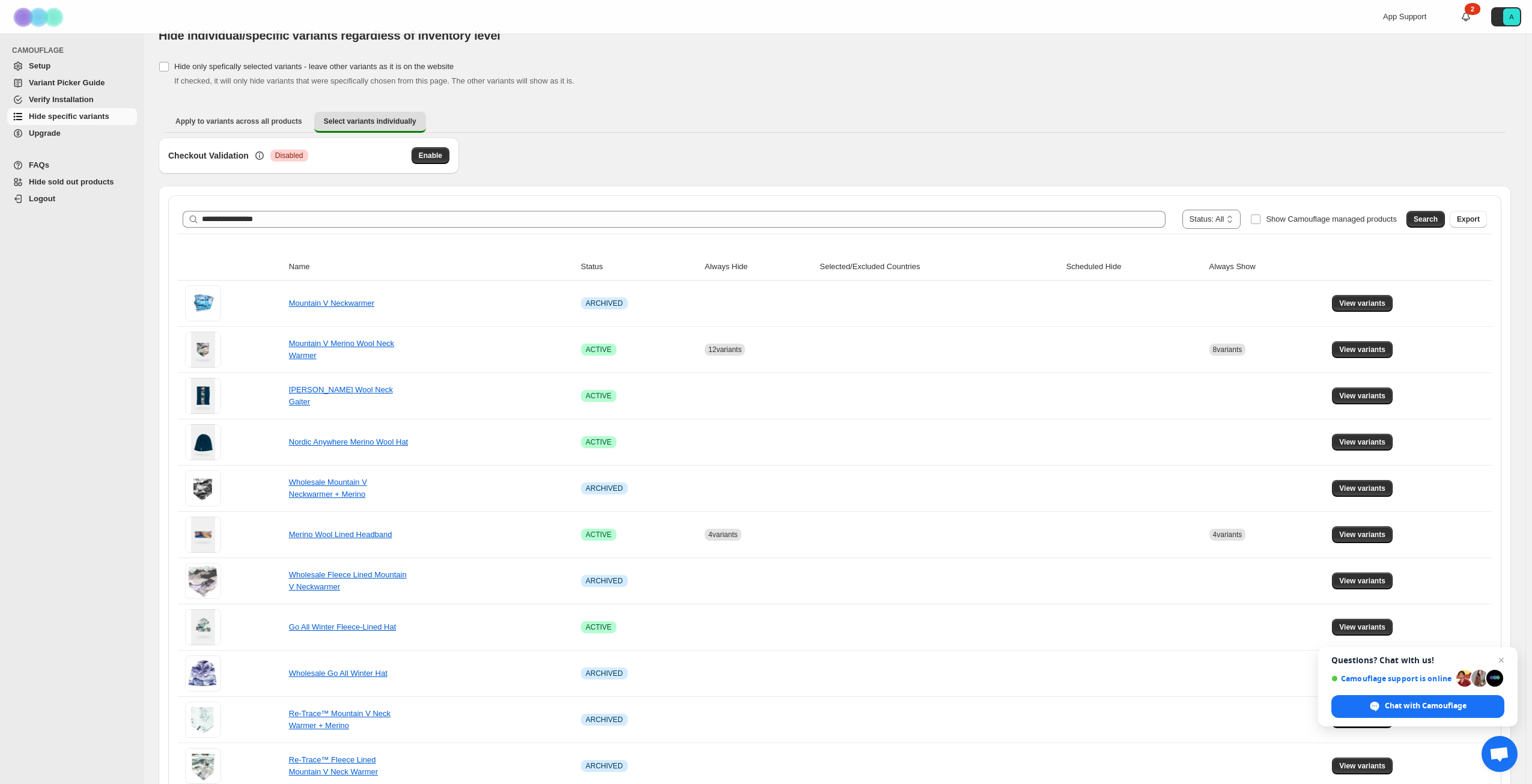
scroll to position [0, 0]
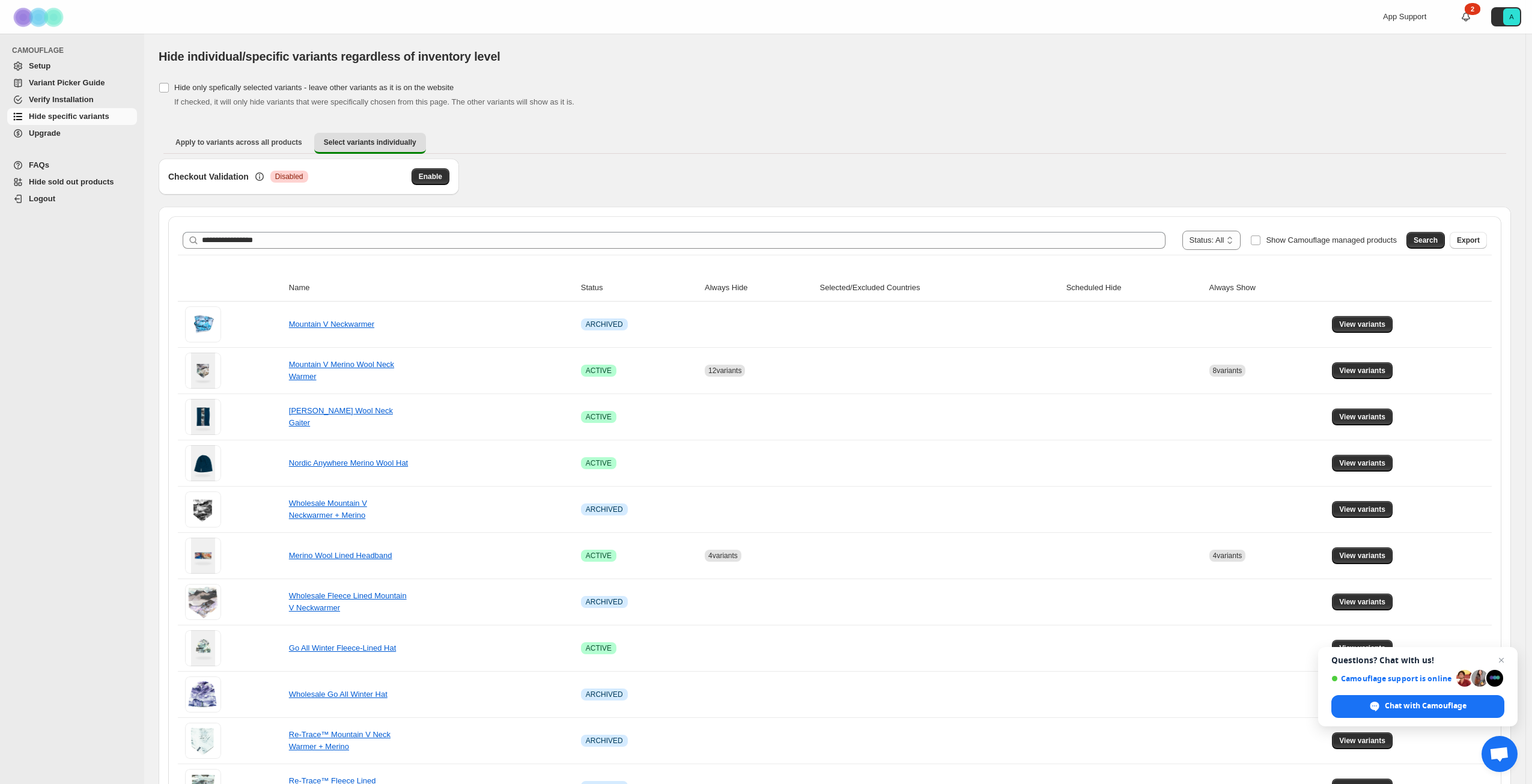
click at [54, 117] on span "Hide specific variants" at bounding box center [69, 116] width 80 height 9
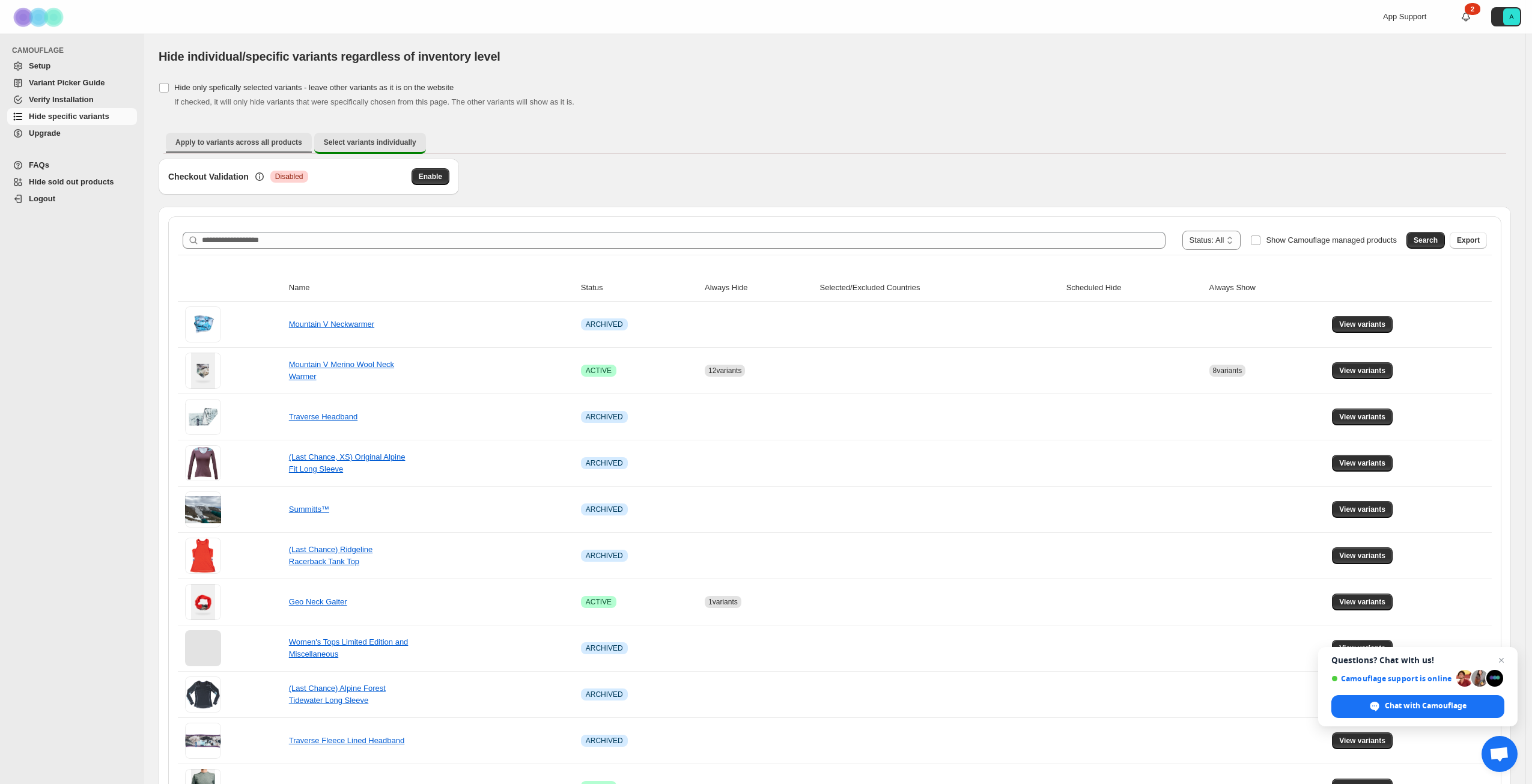
click at [262, 144] on span "Apply to variants across all products" at bounding box center [239, 142] width 127 height 9
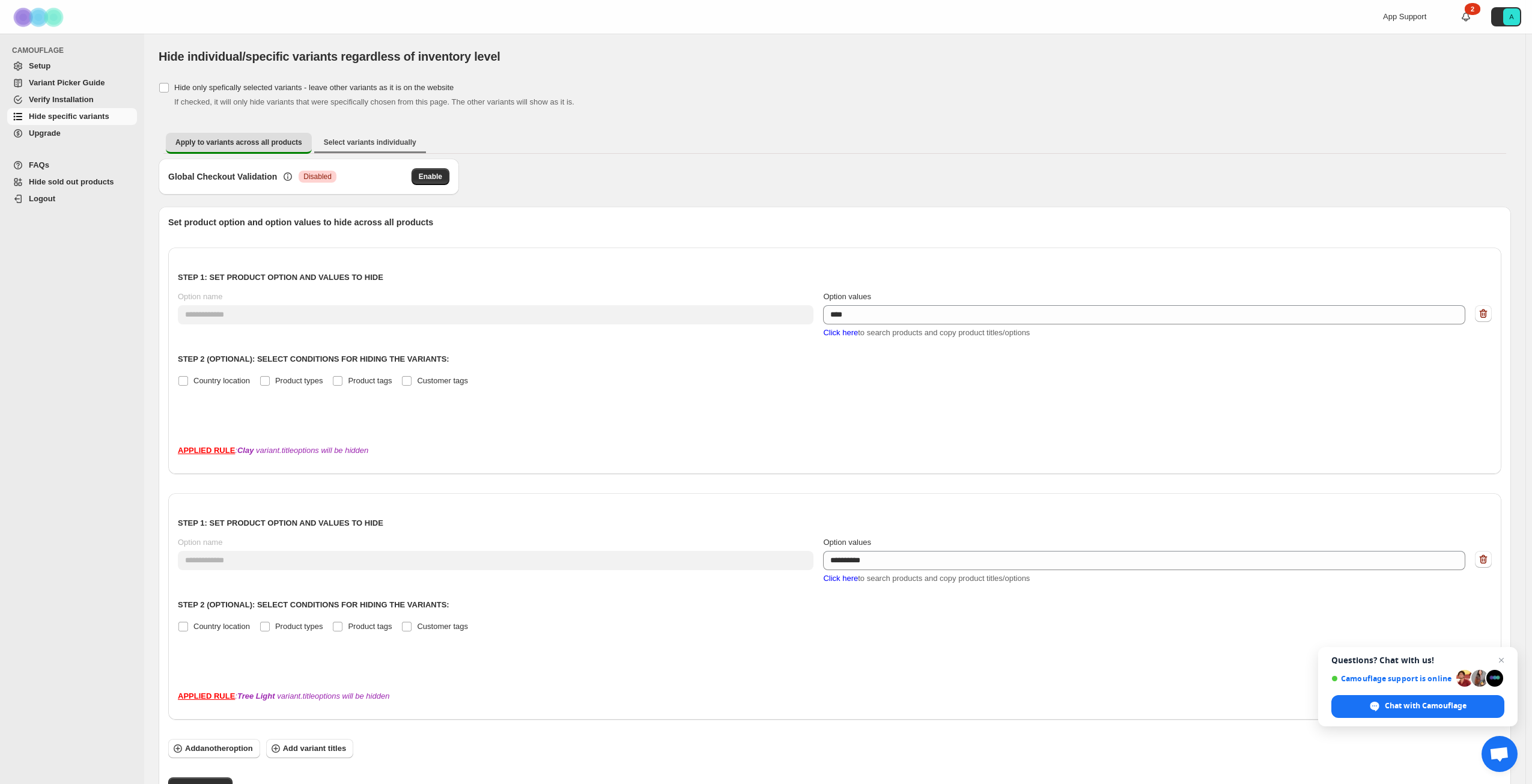
click at [358, 132] on li "Select variants individually" at bounding box center [370, 142] width 112 height 21
click at [360, 141] on span "Select variants individually" at bounding box center [370, 142] width 93 height 9
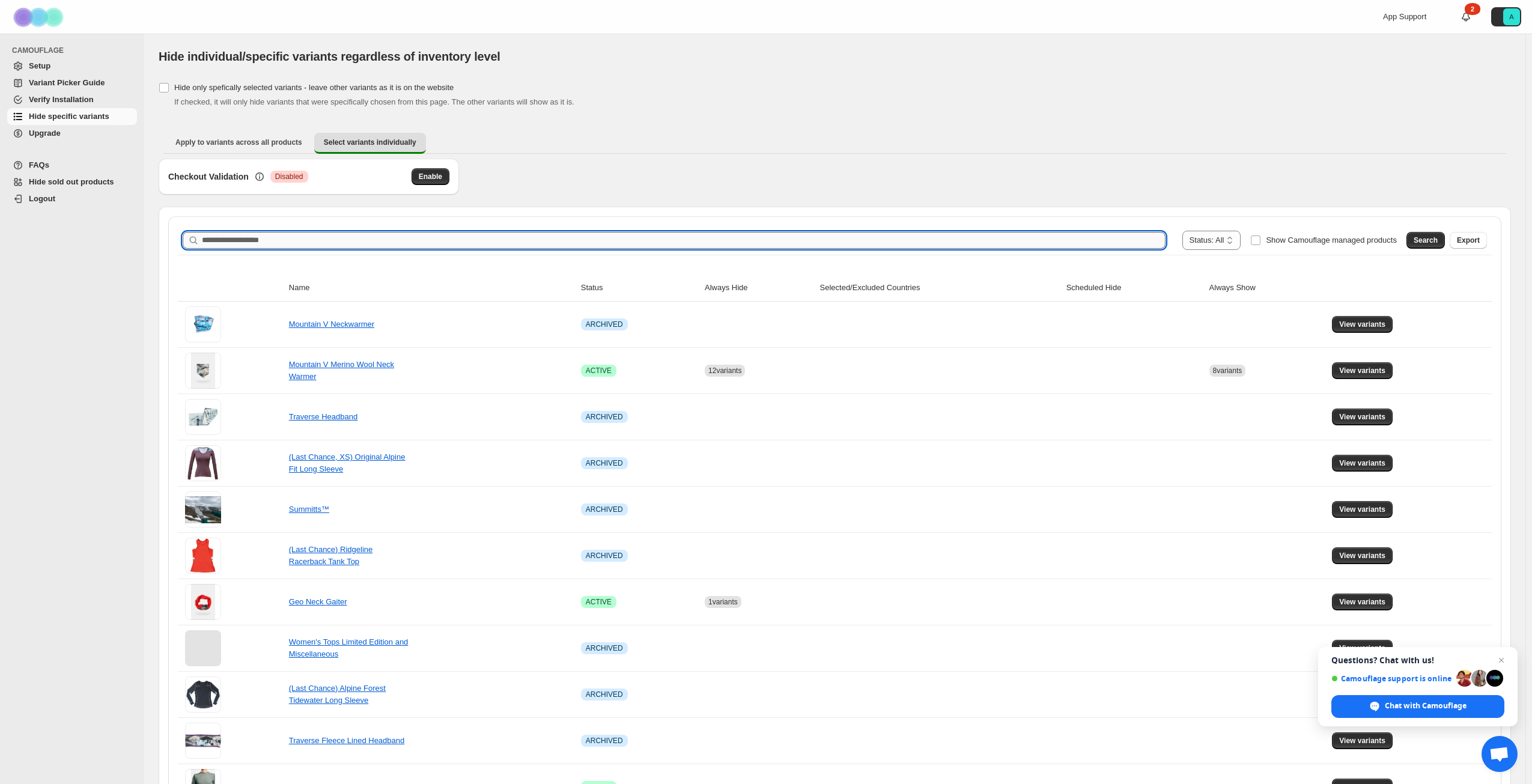
click at [322, 240] on input "Search product name" at bounding box center [683, 240] width 964 height 17
type input "**********"
click at [1424, 237] on span "Search" at bounding box center [1426, 240] width 24 height 9
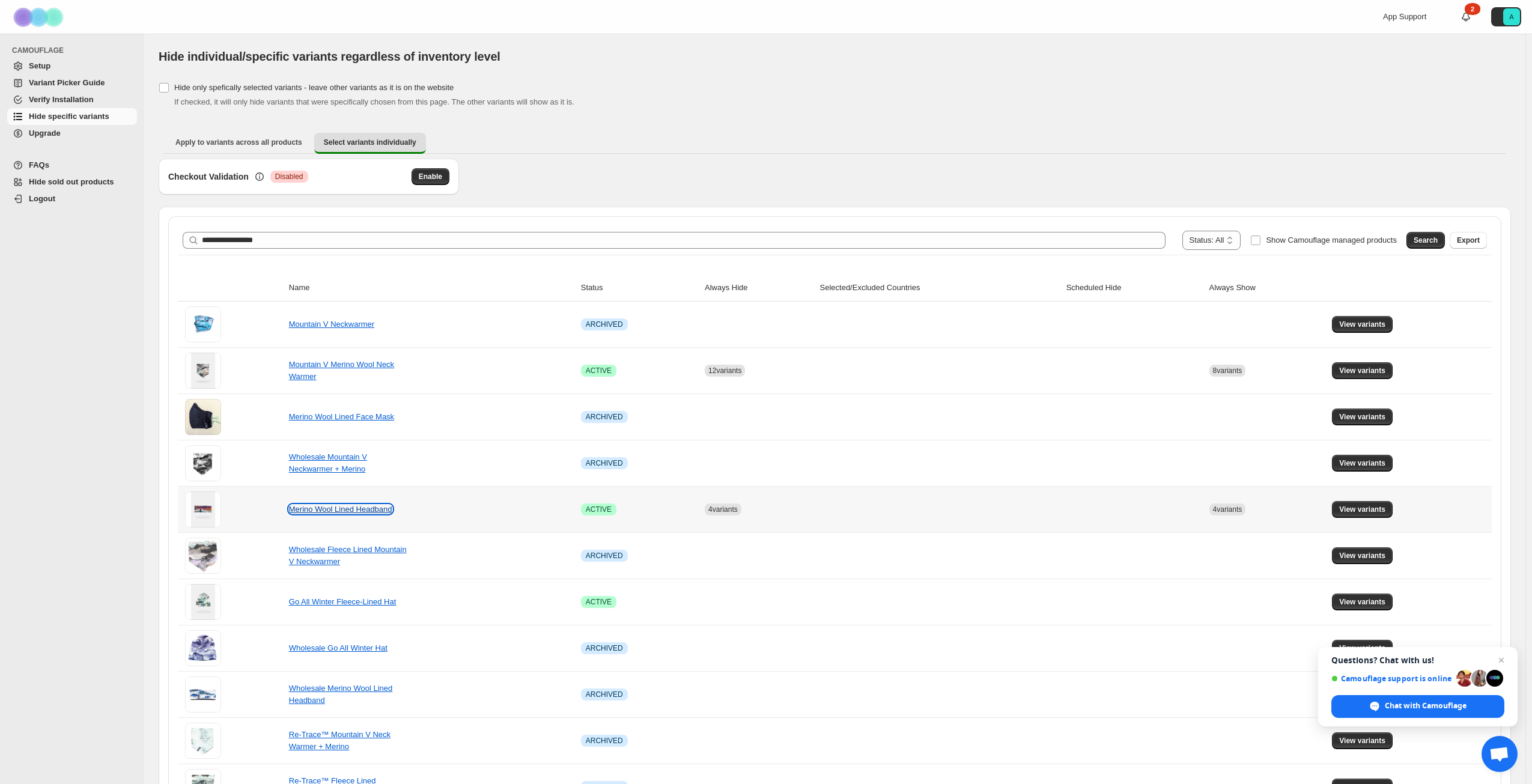
click at [354, 509] on link "Merino Wool Lined Headband" at bounding box center [341, 508] width 103 height 9
click at [1363, 509] on span "View variants" at bounding box center [1362, 509] width 46 height 9
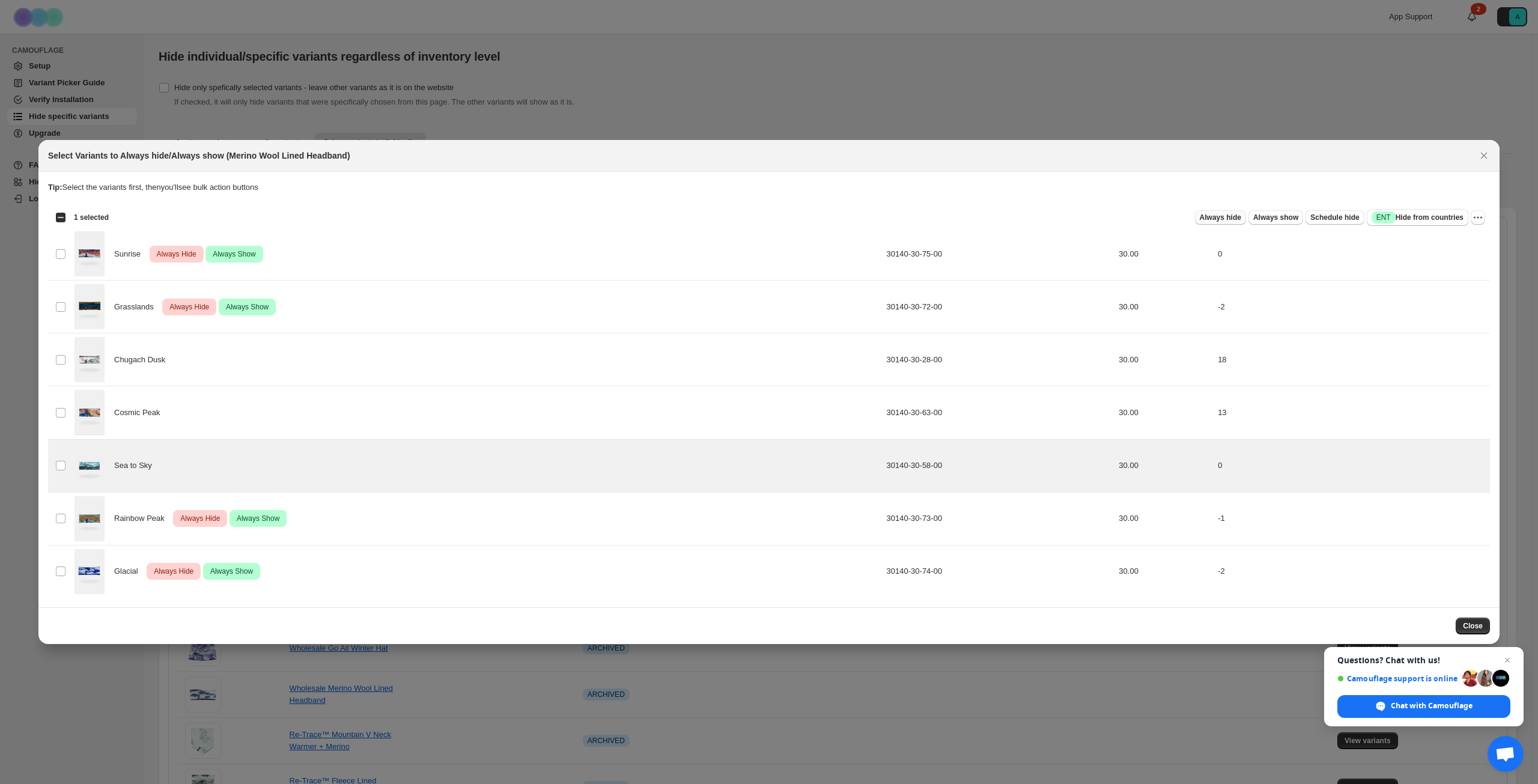
click at [1235, 219] on span "Always hide" at bounding box center [1221, 217] width 42 height 9
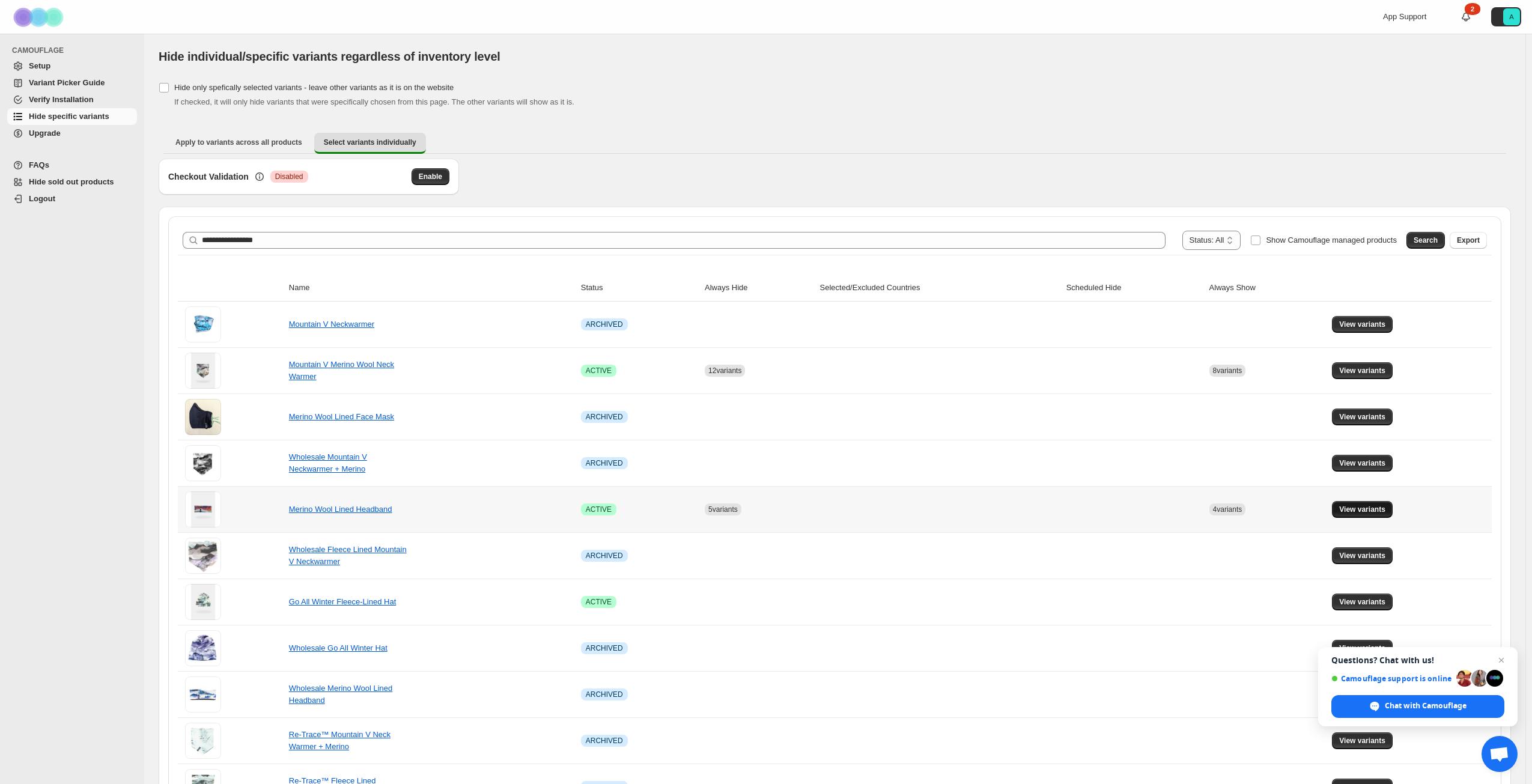
click at [1361, 506] on span "View variants" at bounding box center [1362, 509] width 46 height 9
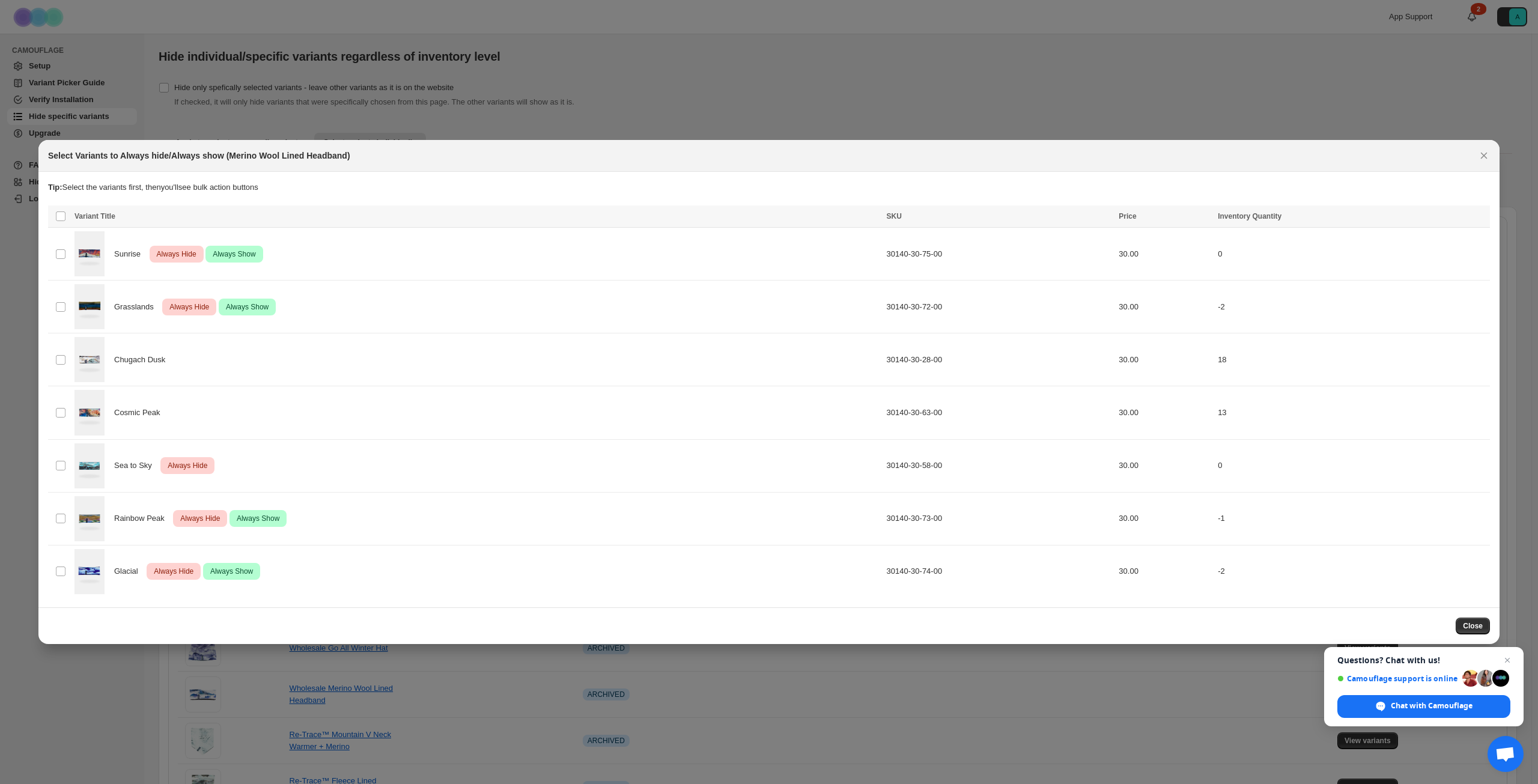
drag, startPoint x: 180, startPoint y: 302, endPoint x: 1482, endPoint y: 153, distance: 1310.5
click at [1484, 153] on icon "Close" at bounding box center [1484, 156] width 12 height 12
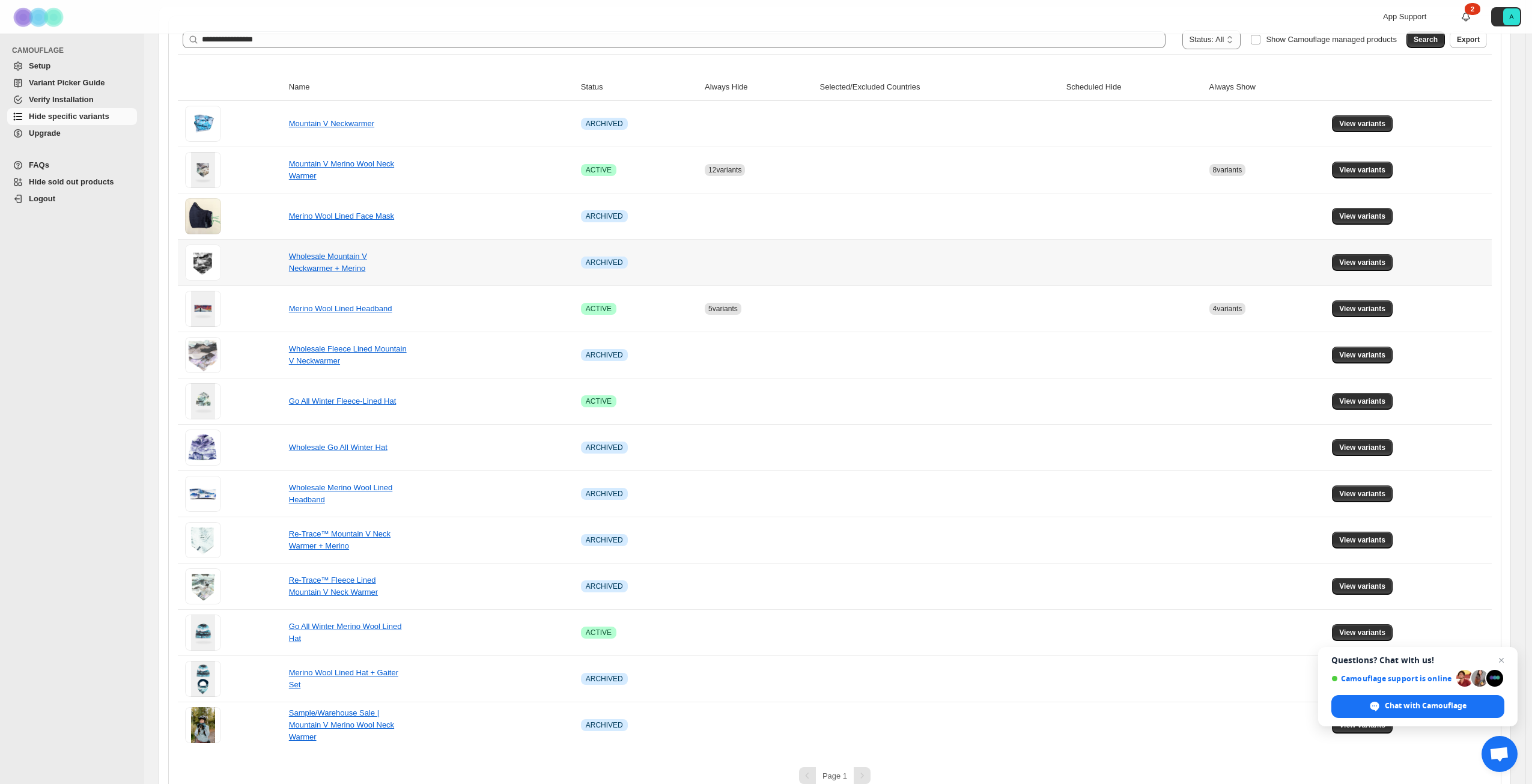
scroll to position [216, 0]
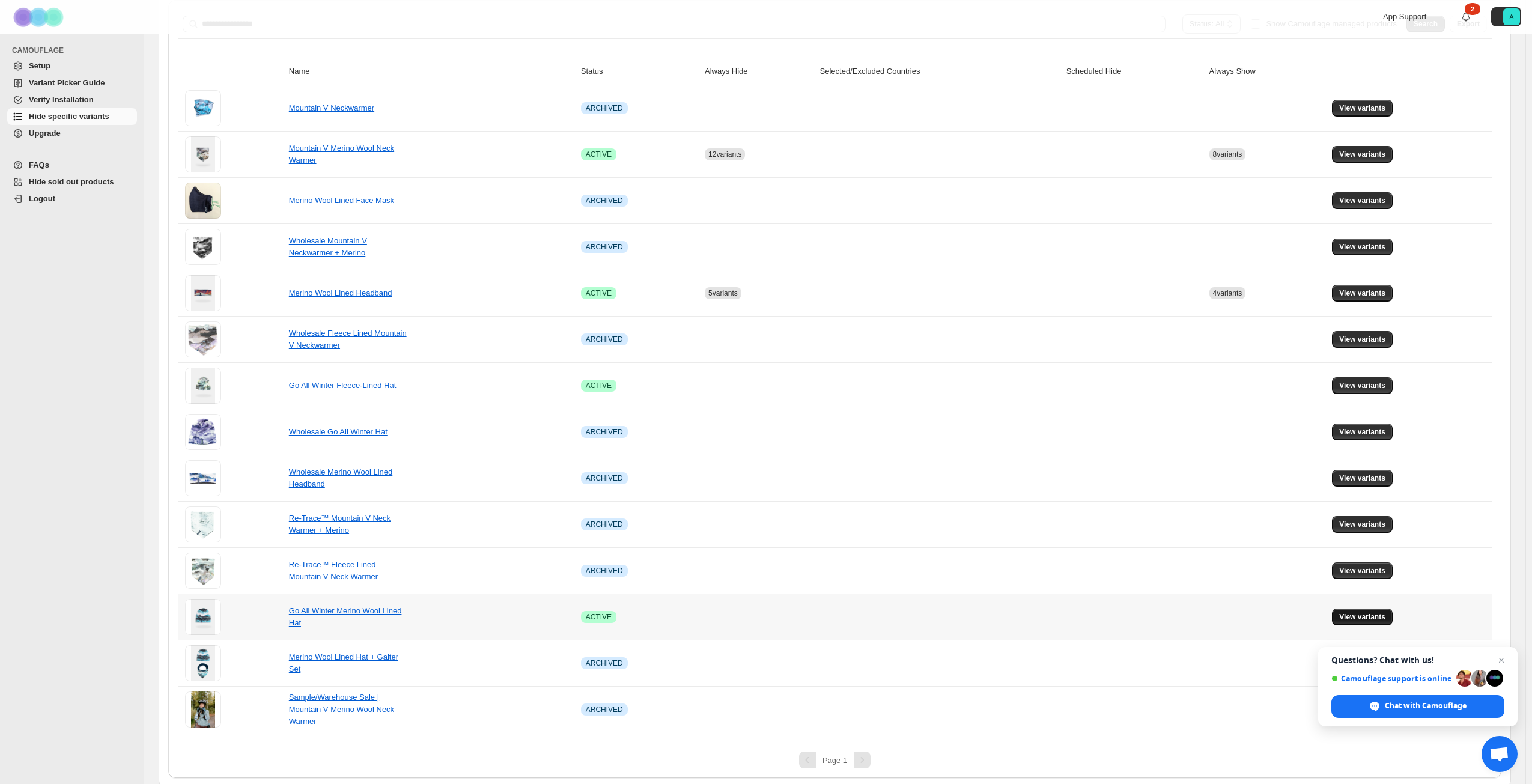
click at [1353, 617] on span "View variants" at bounding box center [1362, 617] width 46 height 9
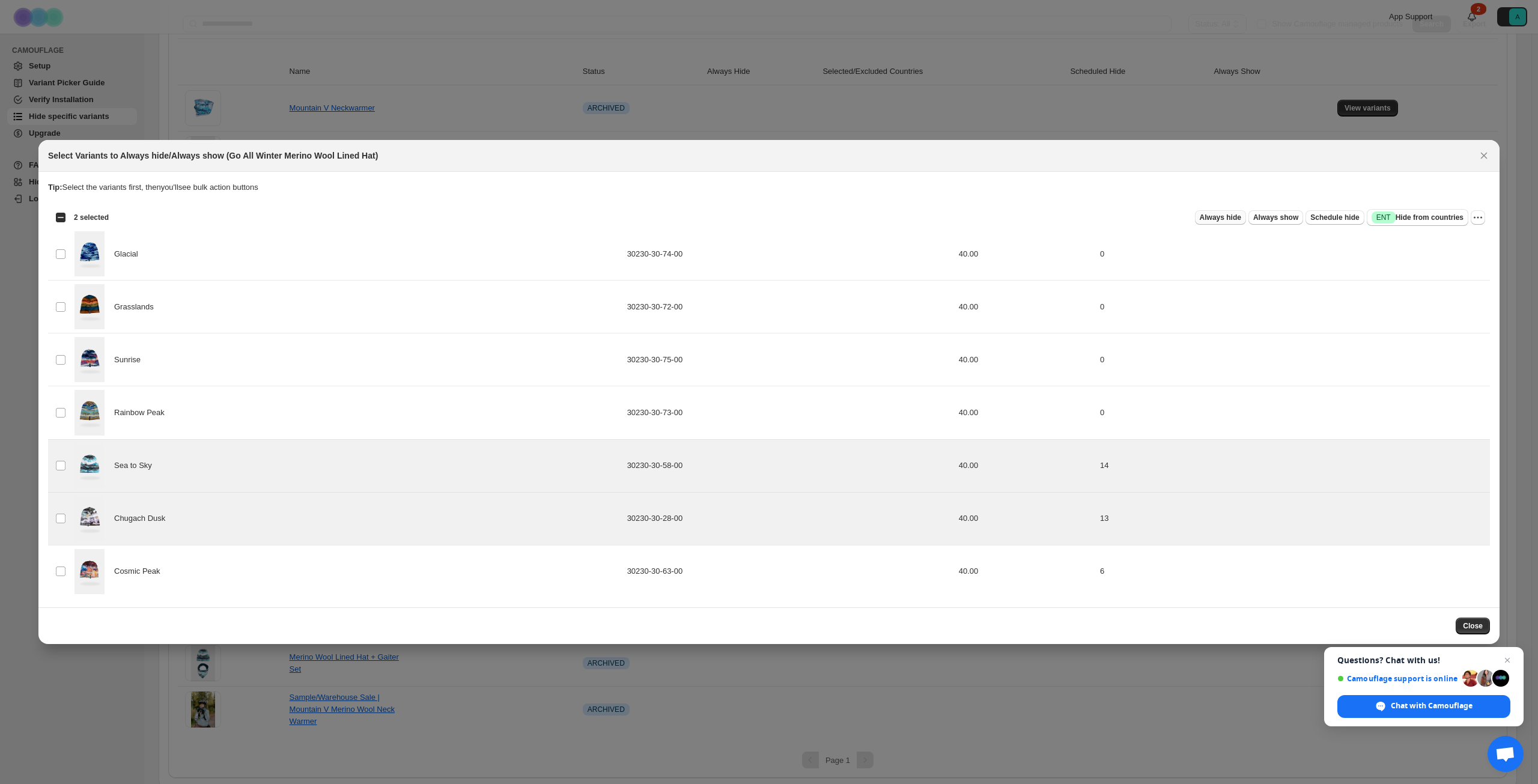
click at [1230, 220] on span "Always hide" at bounding box center [1221, 217] width 42 height 9
